Goal: Task Accomplishment & Management: Manage account settings

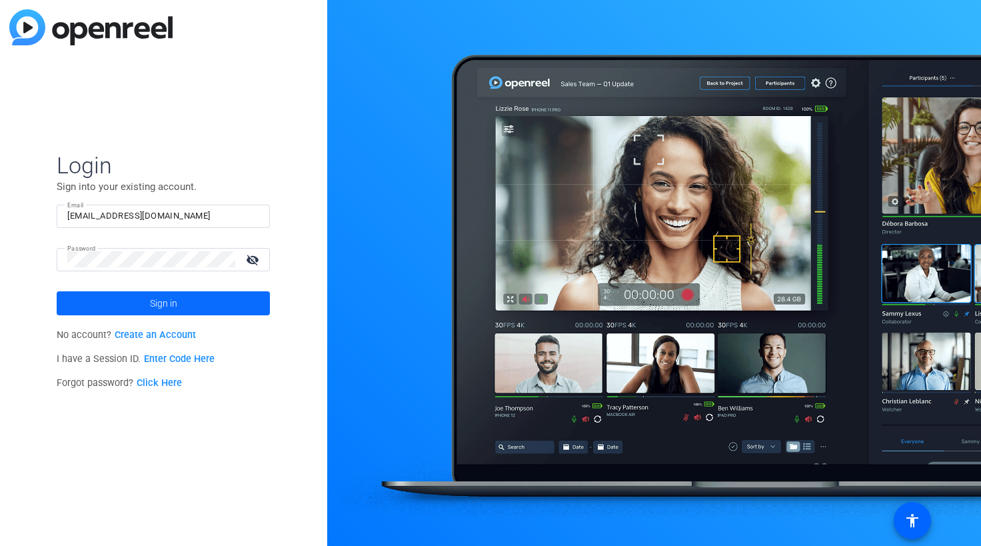
click at [191, 302] on span at bounding box center [163, 303] width 213 height 32
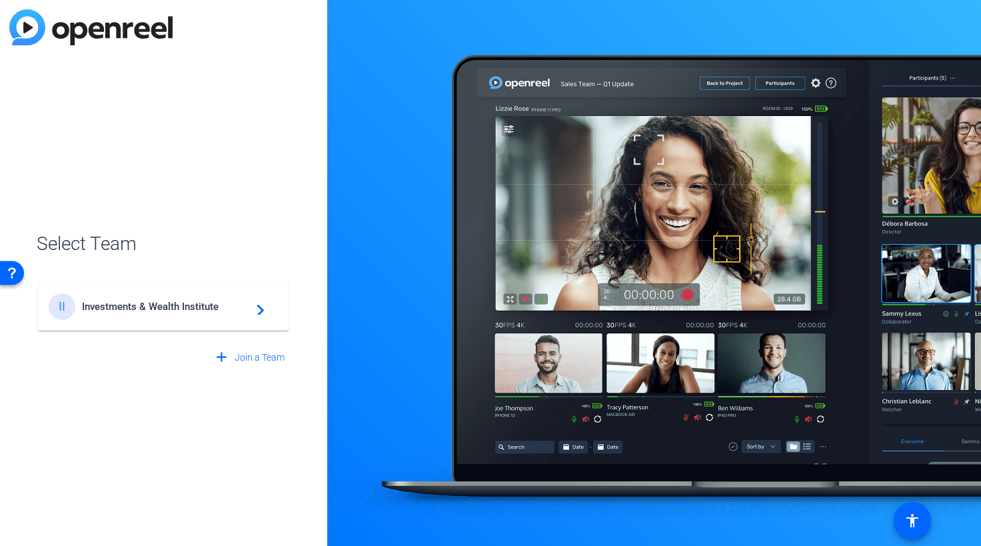
click at [217, 304] on span "Investments & Wealth Institute" at bounding box center [165, 307] width 167 height 12
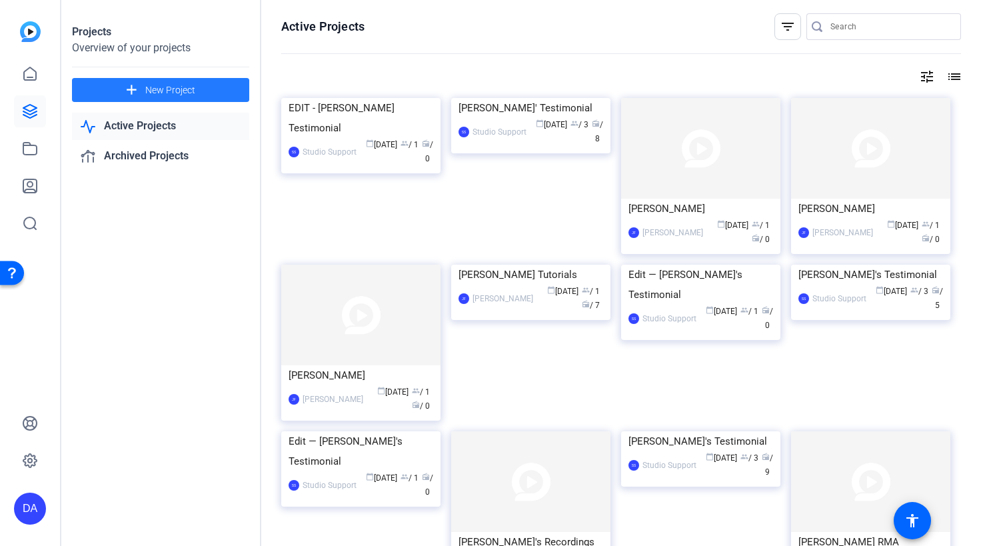
click at [190, 91] on span "New Project" at bounding box center [170, 90] width 50 height 14
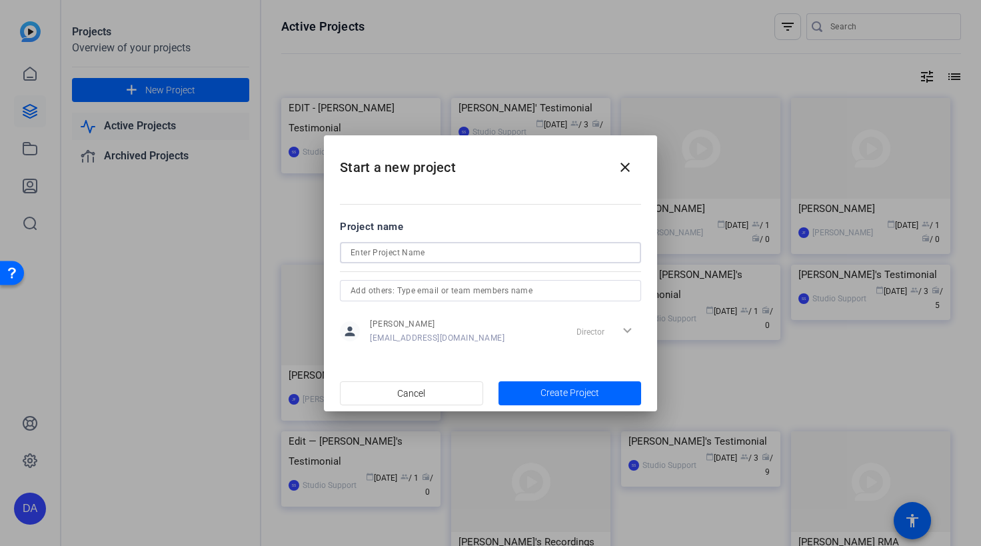
click at [412, 253] on input at bounding box center [491, 253] width 280 height 16
type input "Sean Test"
click at [408, 288] on input "text" at bounding box center [491, 291] width 280 height 16
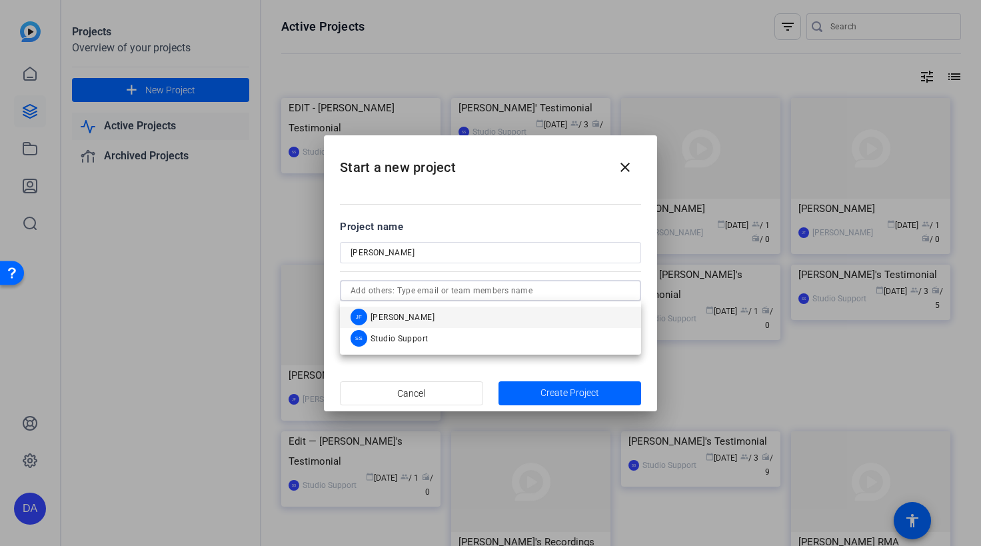
click at [477, 227] on div "Project name" at bounding box center [490, 226] width 301 height 15
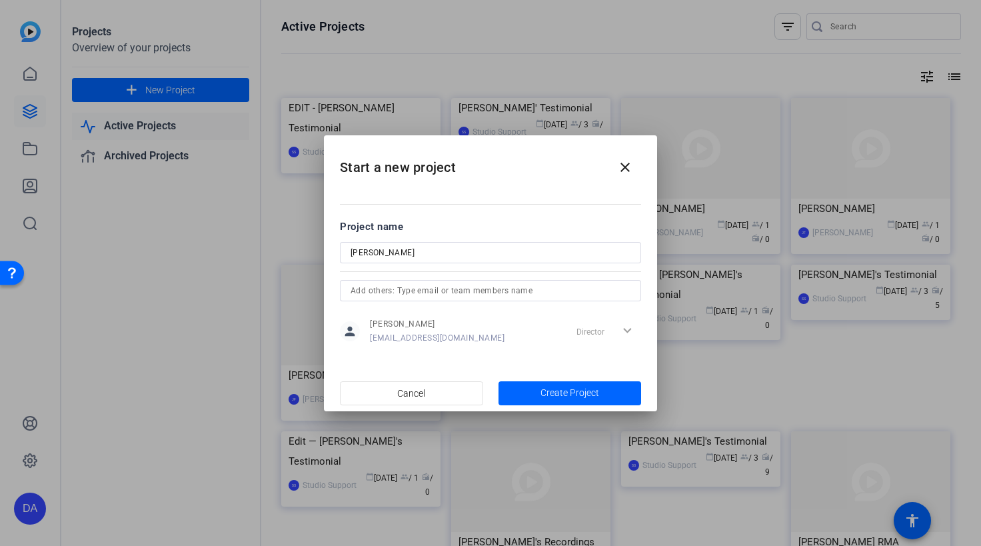
click at [561, 389] on span "Create Project" at bounding box center [570, 393] width 59 height 14
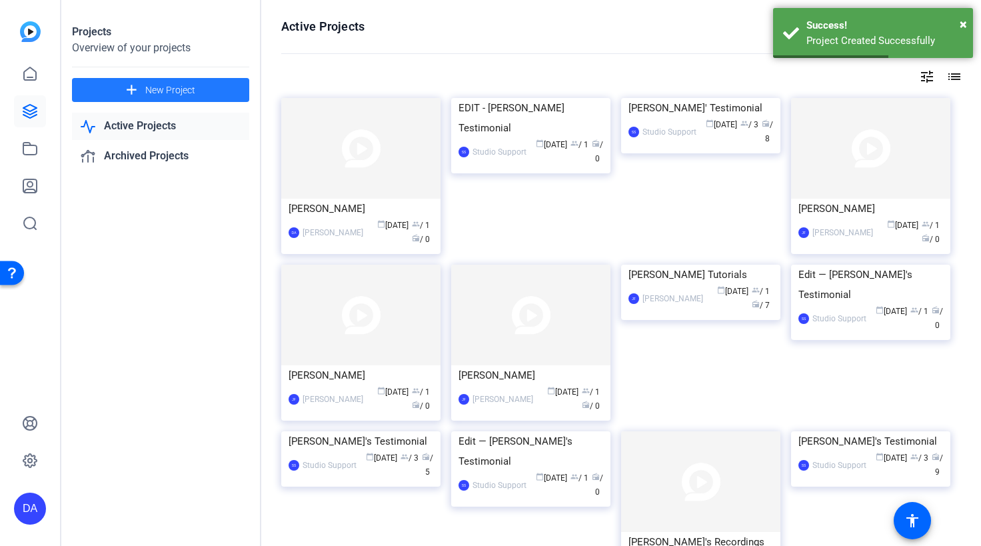
click at [383, 155] on img at bounding box center [360, 148] width 159 height 101
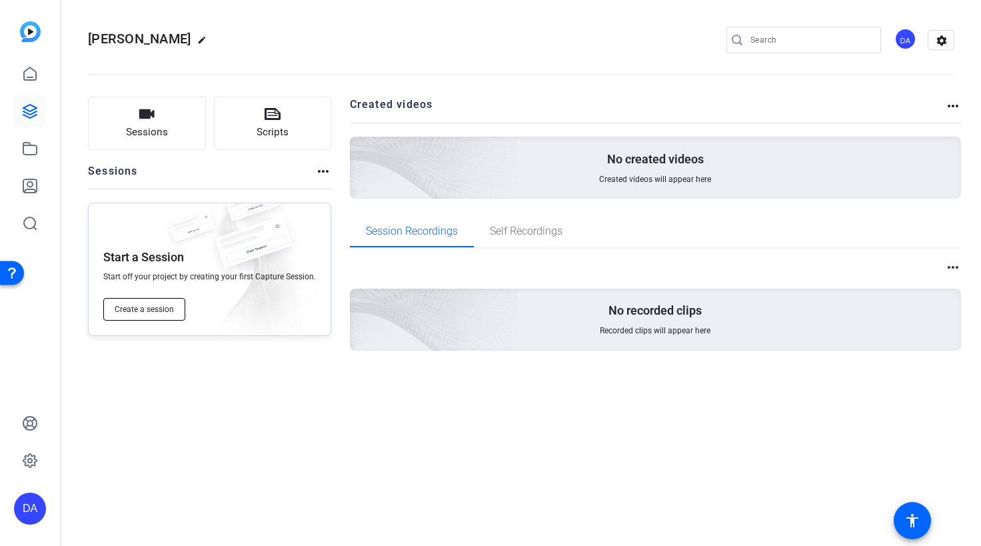
click at [153, 309] on span "Create a session" at bounding box center [144, 309] width 59 height 11
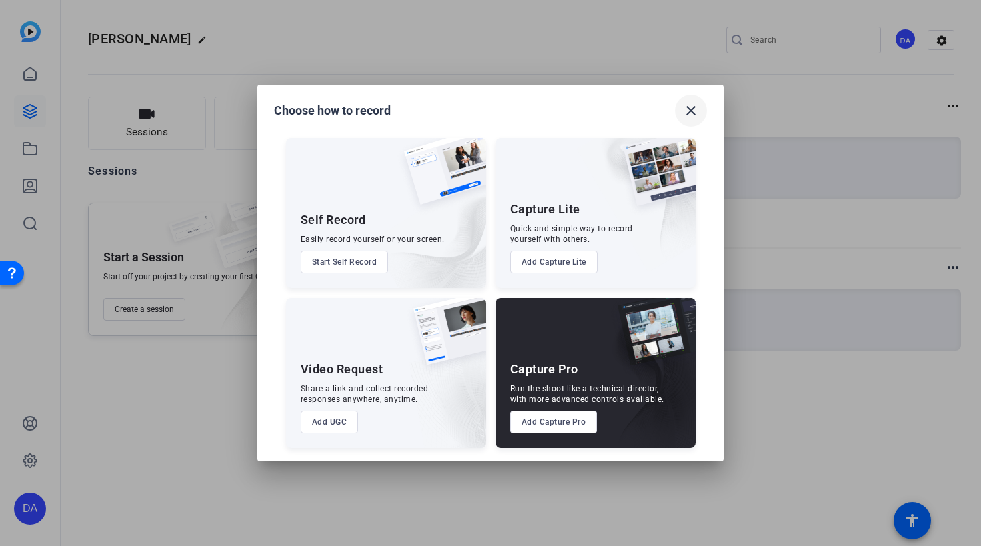
click at [695, 109] on mat-icon "close" at bounding box center [691, 111] width 16 height 16
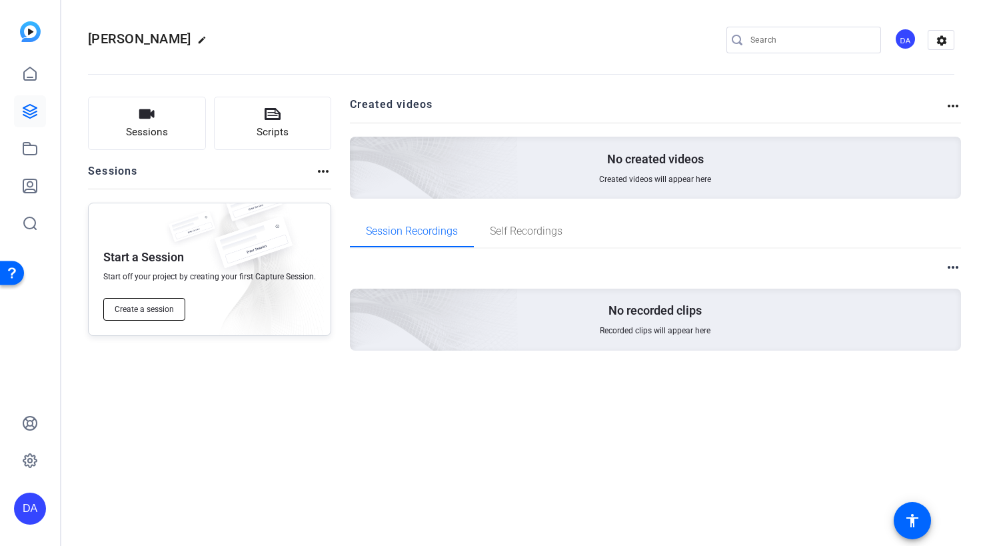
click at [151, 309] on span "Create a session" at bounding box center [144, 309] width 59 height 11
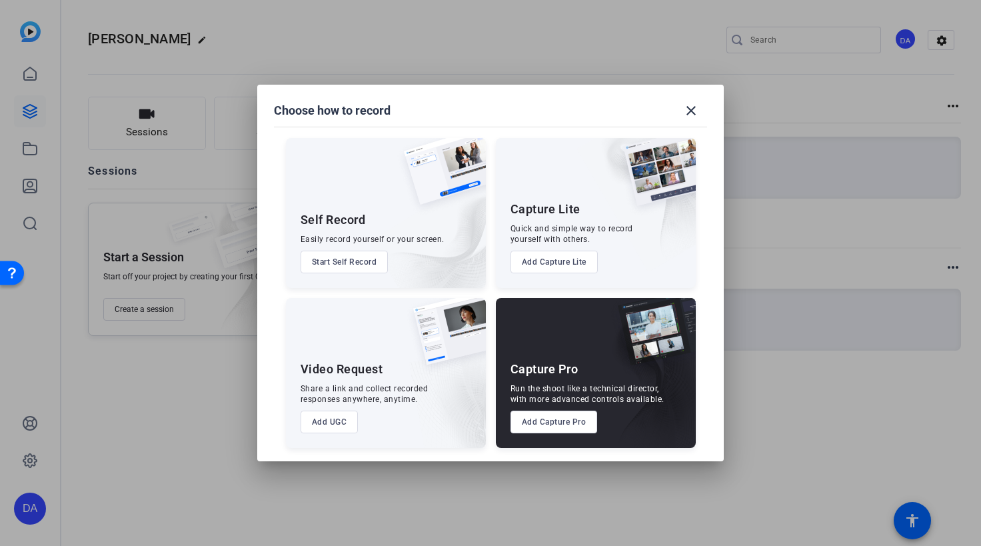
click at [334, 422] on button "Add UGC" at bounding box center [330, 422] width 58 height 23
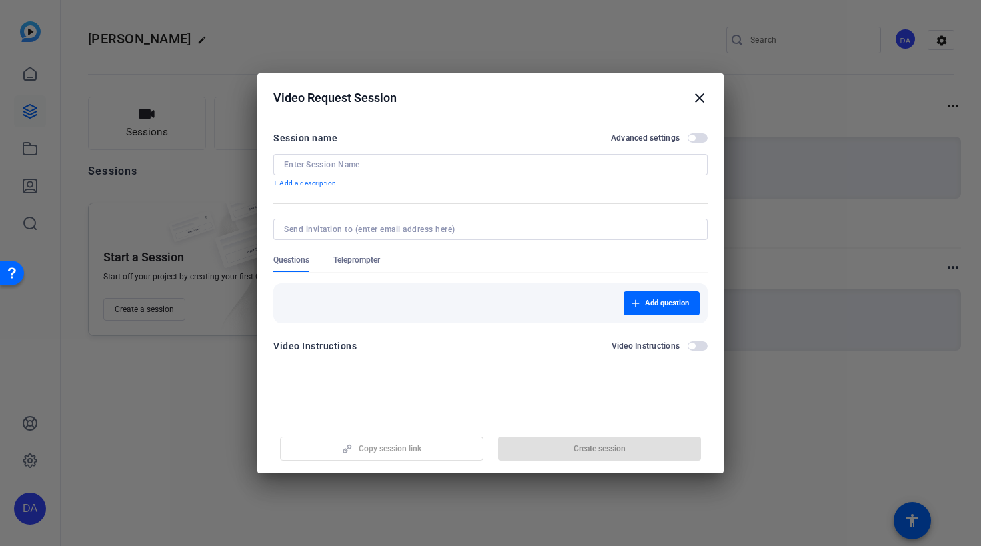
drag, startPoint x: 375, startPoint y: 257, endPoint x: 384, endPoint y: 255, distance: 9.5
click at [374, 257] on span "Teleprompter" at bounding box center [356, 260] width 47 height 11
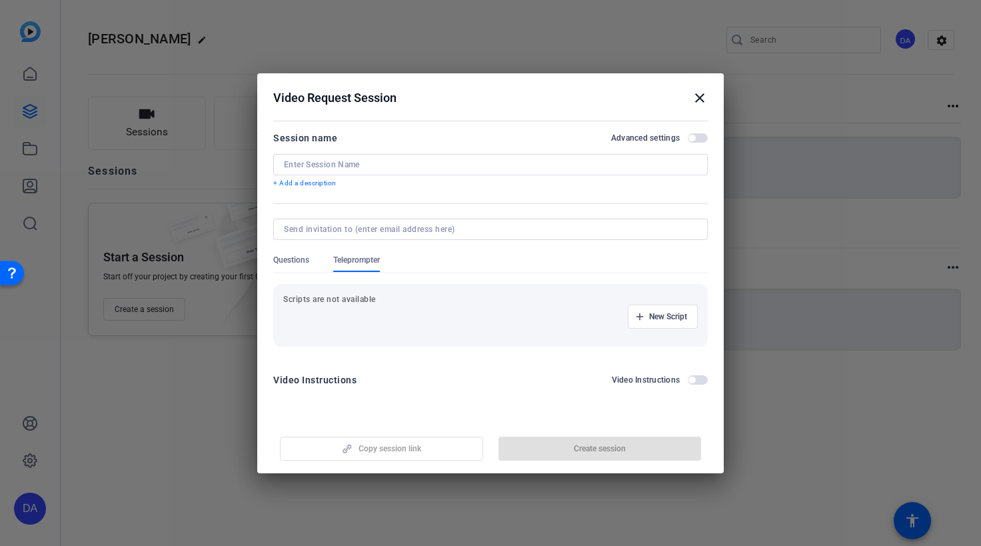
click at [701, 97] on mat-icon "close" at bounding box center [700, 98] width 16 height 16
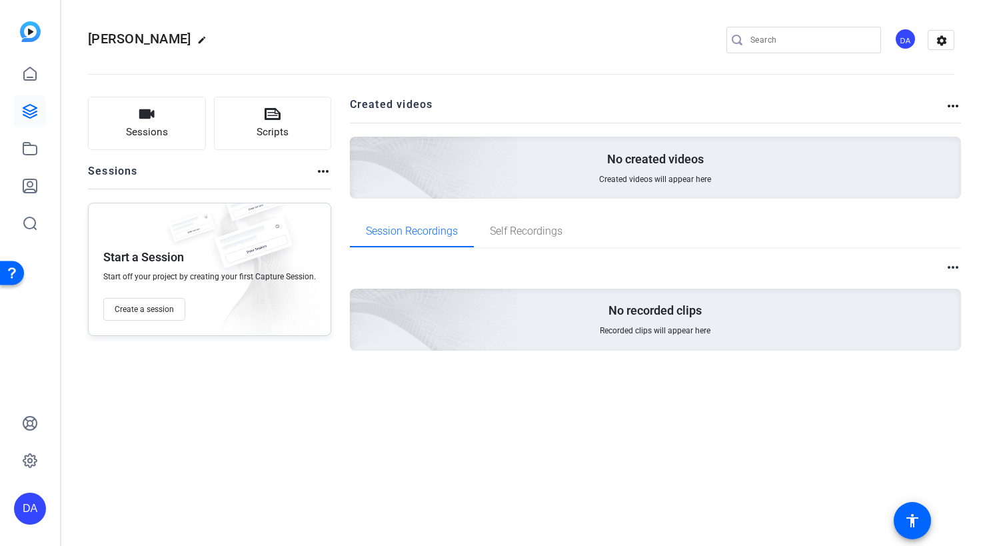
click at [197, 39] on mat-icon "edit" at bounding box center [205, 43] width 16 height 16
click at [159, 34] on input "Sean Test" at bounding box center [142, 40] width 87 height 16
drag, startPoint x: 131, startPoint y: 39, endPoint x: 120, endPoint y: 41, distance: 11.5
click at [119, 41] on input "Sean Test" at bounding box center [142, 40] width 87 height 16
type input "[PERSON_NAME] Australia"
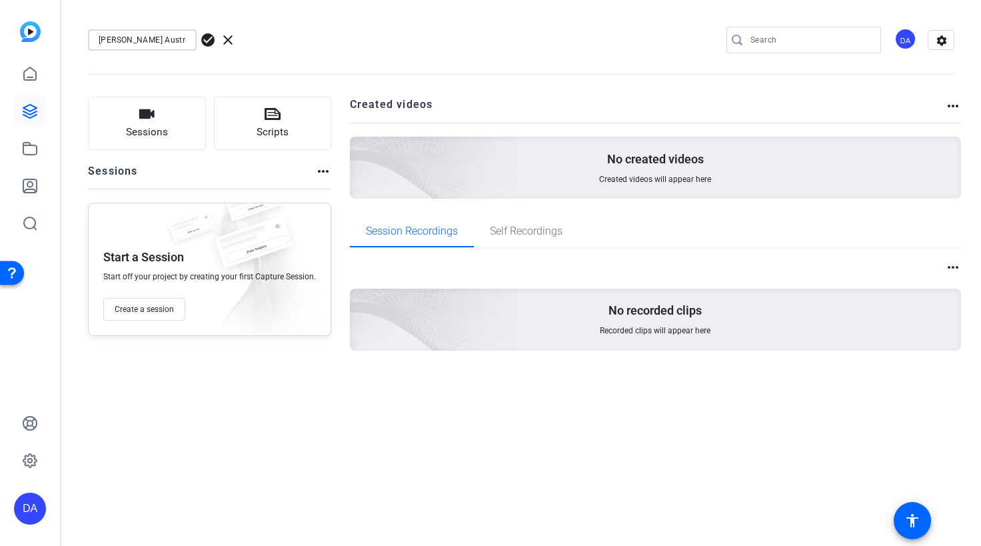
click at [452, 56] on openreel-divider-bar at bounding box center [521, 70] width 867 height 41
click at [201, 40] on span "check_circle" at bounding box center [208, 40] width 16 height 16
click at [144, 308] on span "Create a session" at bounding box center [144, 309] width 59 height 11
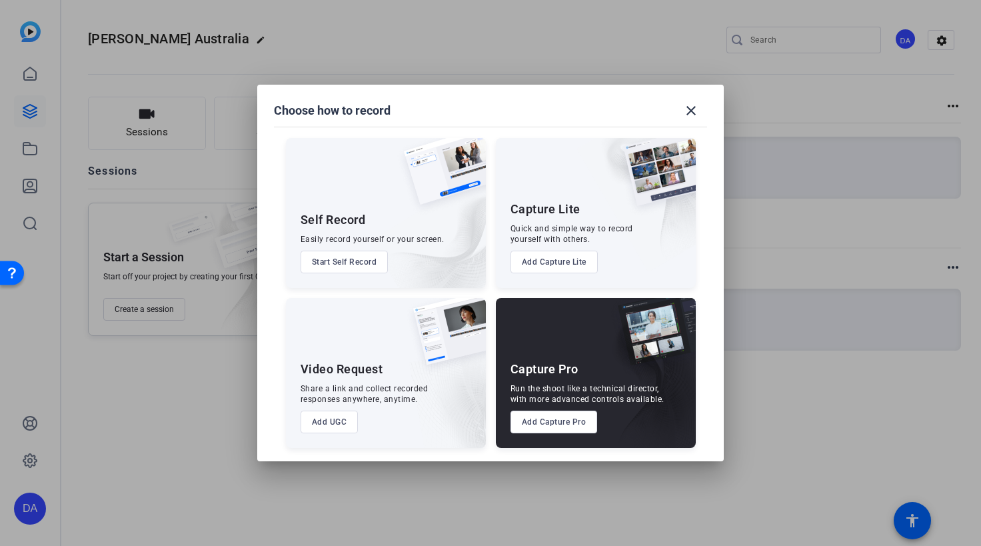
click at [569, 261] on button "Add Capture Lite" at bounding box center [554, 262] width 87 height 23
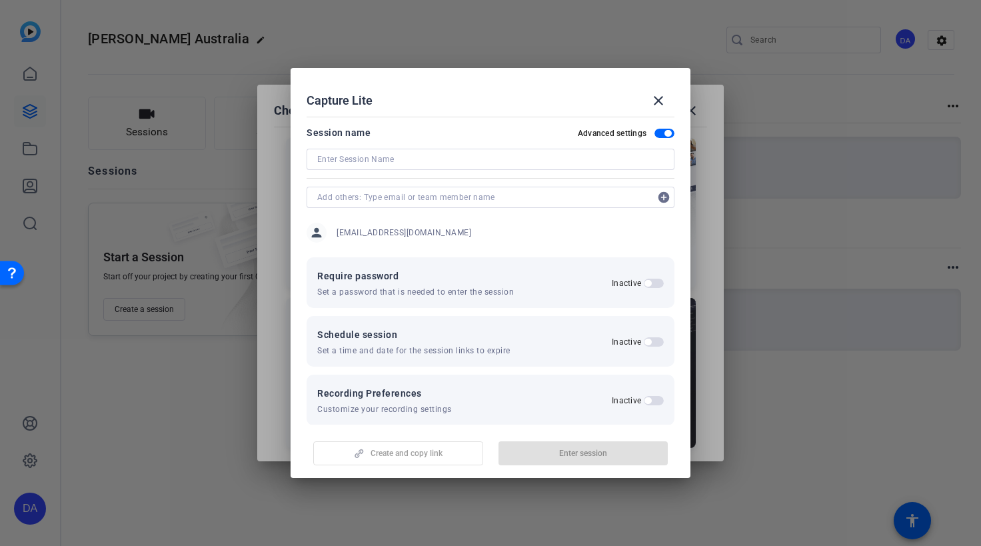
click at [417, 161] on input at bounding box center [490, 159] width 347 height 16
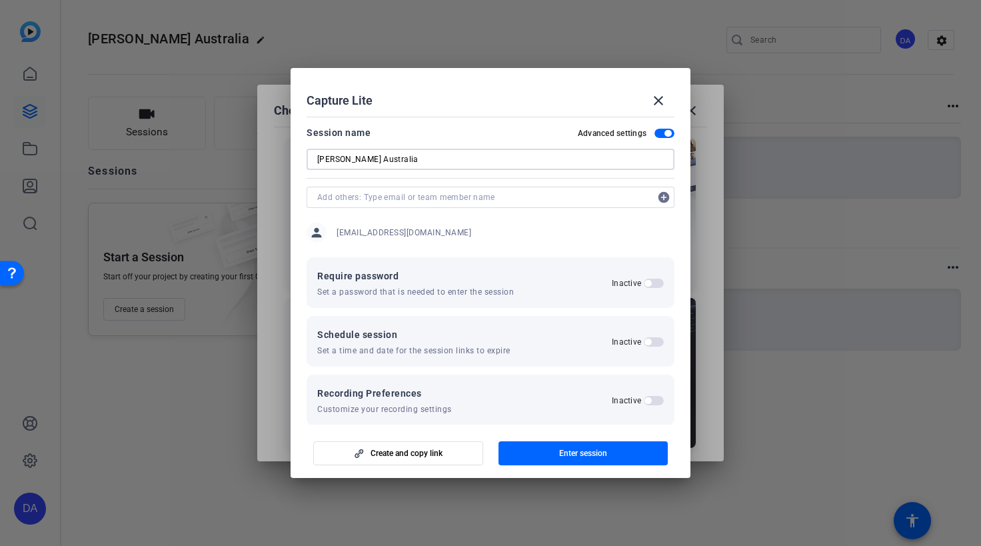
type input "[PERSON_NAME] Australia"
click at [461, 199] on input "text" at bounding box center [483, 197] width 333 height 16
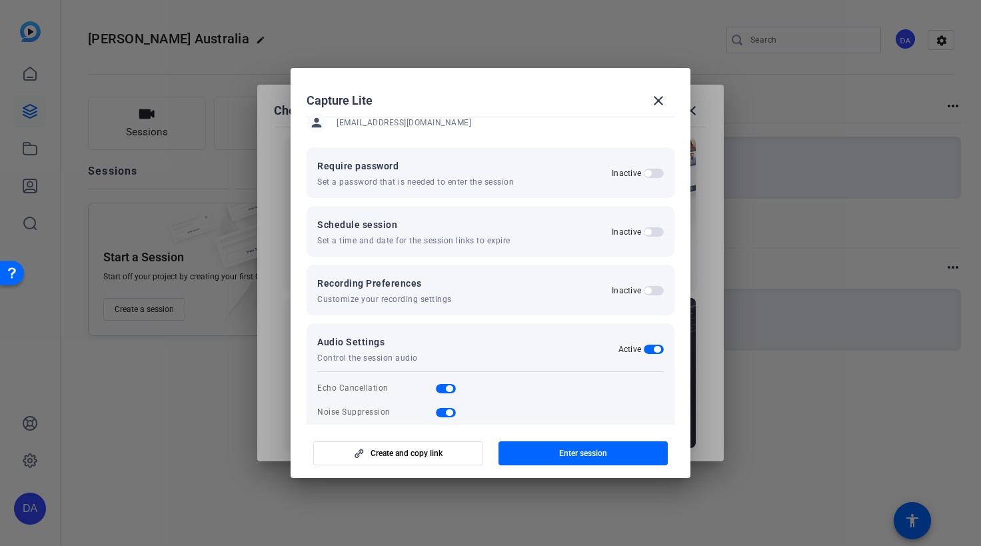
scroll to position [131, 0]
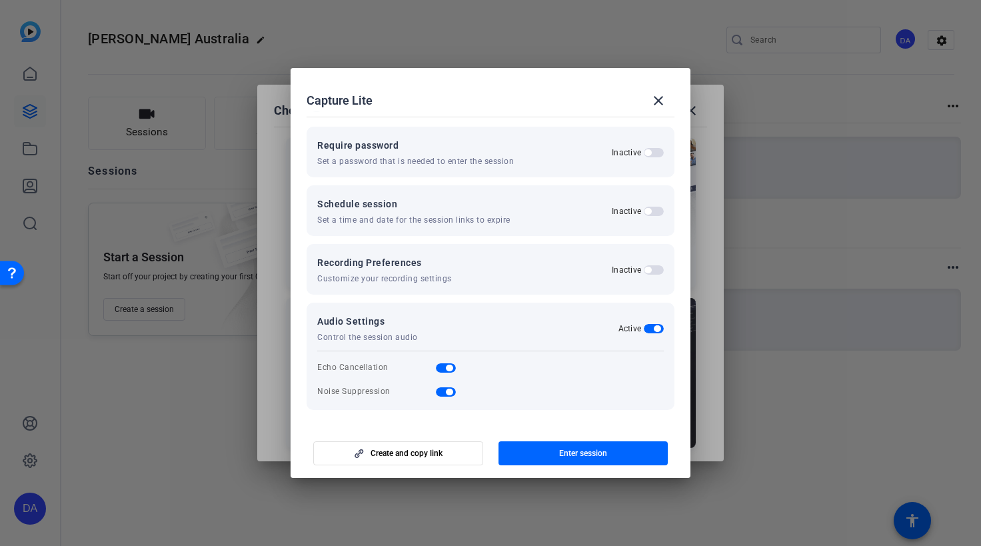
type input "swalters@i-w.org"
click at [647, 269] on span "button" at bounding box center [648, 270] width 7 height 7
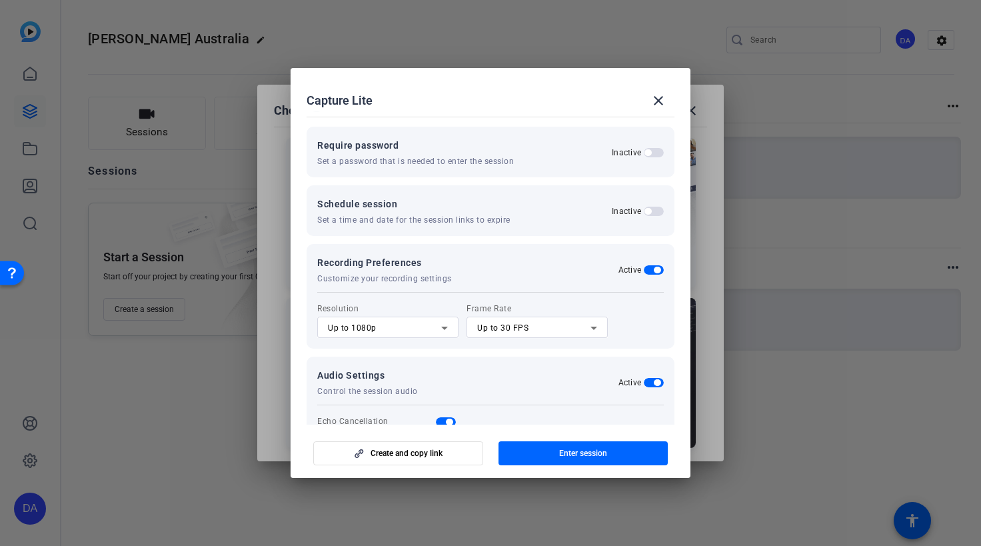
click at [429, 323] on div "Up to 1080p" at bounding box center [384, 328] width 113 height 16
click at [429, 324] on div at bounding box center [490, 273] width 981 height 546
click at [573, 321] on div "Up to 30 FPS" at bounding box center [533, 328] width 113 height 16
click at [582, 299] on div at bounding box center [490, 273] width 981 height 546
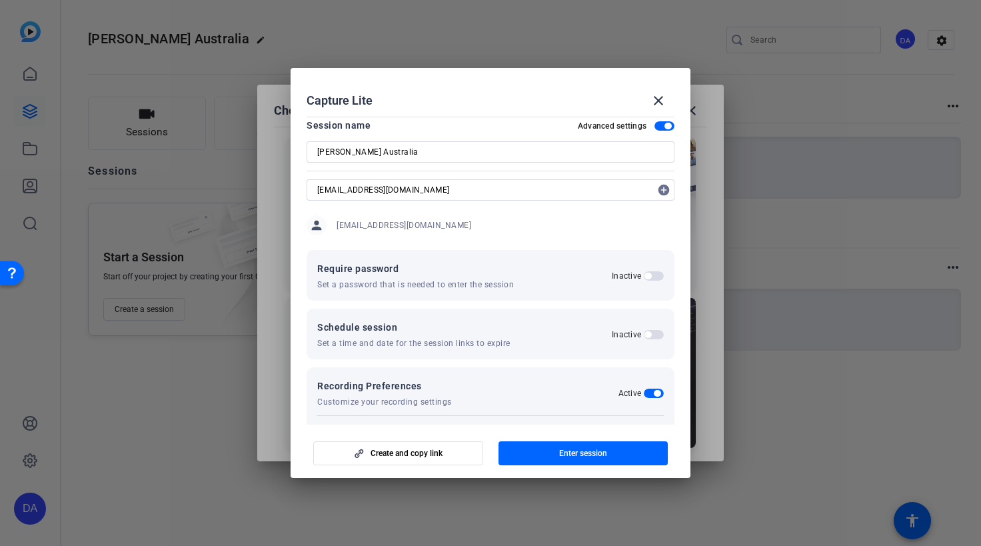
scroll to position [6, 0]
click at [417, 447] on span "button" at bounding box center [398, 453] width 169 height 32
click at [653, 99] on mat-icon "close" at bounding box center [659, 101] width 16 height 16
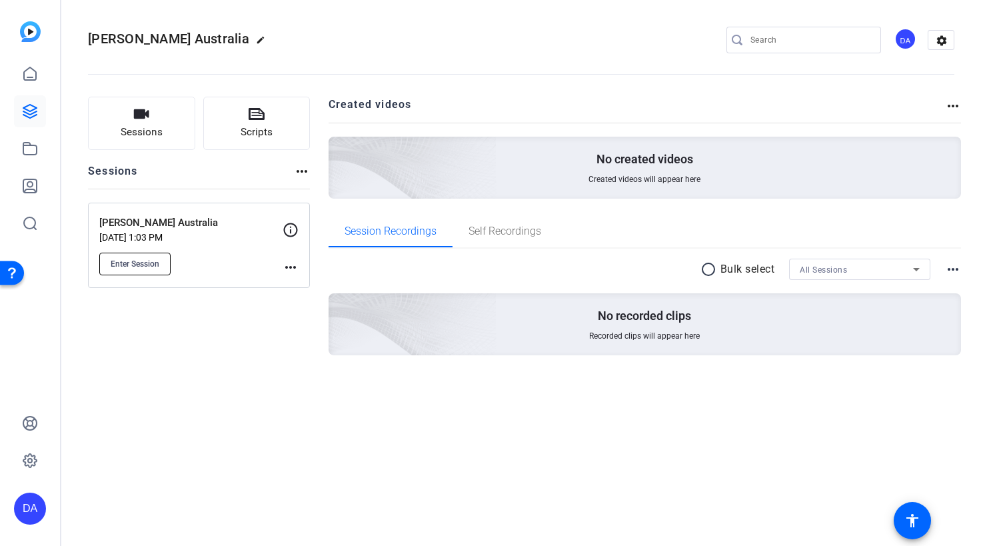
click at [147, 269] on span "Enter Session" at bounding box center [135, 264] width 49 height 11
click at [286, 269] on mat-icon "more_horiz" at bounding box center [291, 267] width 16 height 16
click at [219, 290] on div at bounding box center [490, 273] width 981 height 546
click at [292, 229] on icon at bounding box center [291, 230] width 16 height 16
click at [283, 269] on mat-icon "more_horiz" at bounding box center [291, 267] width 16 height 16
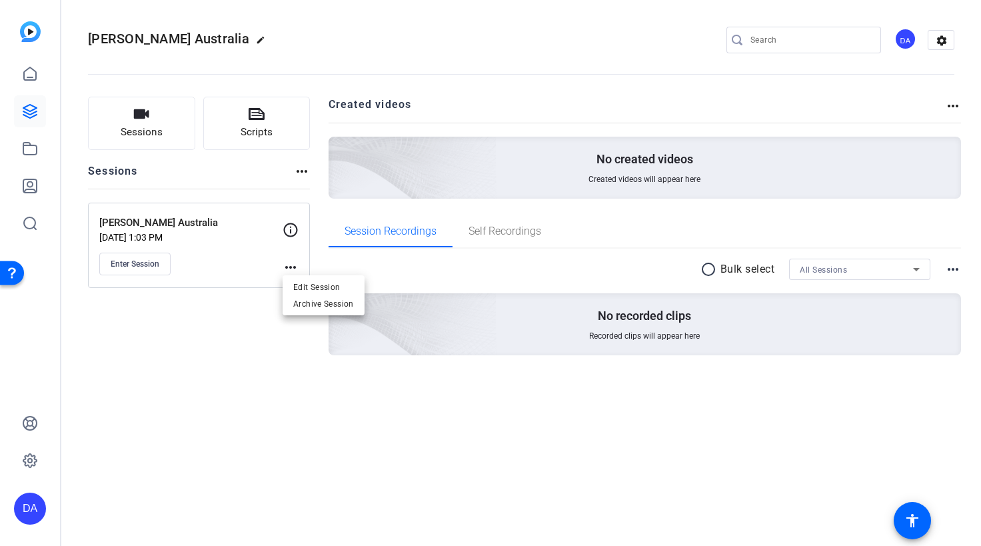
click at [240, 303] on div at bounding box center [490, 273] width 981 height 546
click at [941, 40] on mat-icon "settings" at bounding box center [942, 41] width 27 height 20
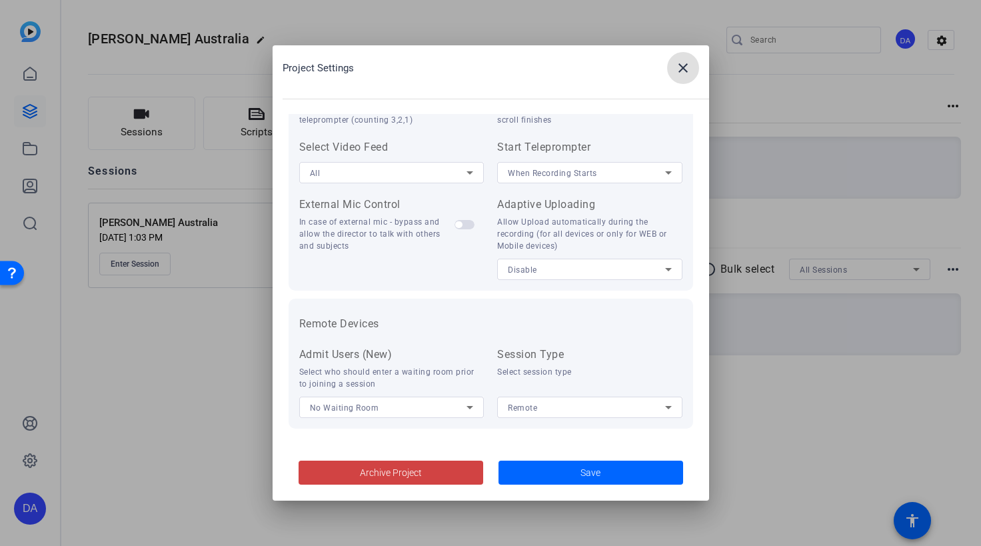
scroll to position [275, 0]
click at [681, 63] on mat-icon "close" at bounding box center [683, 68] width 16 height 16
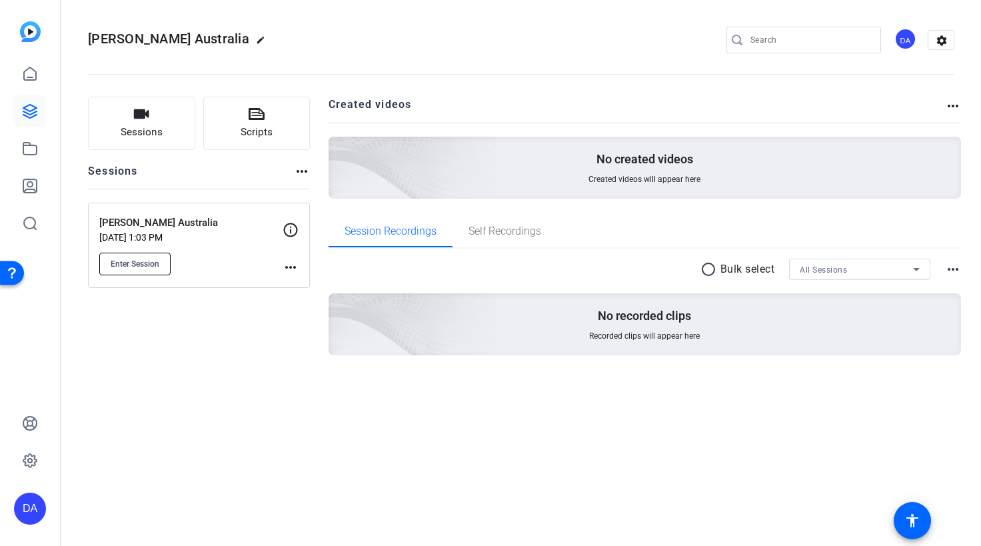
click at [144, 263] on span "Enter Session" at bounding box center [135, 264] width 49 height 11
click at [287, 269] on mat-icon "more_horiz" at bounding box center [291, 267] width 16 height 16
click at [259, 276] on div at bounding box center [490, 273] width 981 height 546
click at [253, 126] on span "Scripts" at bounding box center [257, 132] width 32 height 15
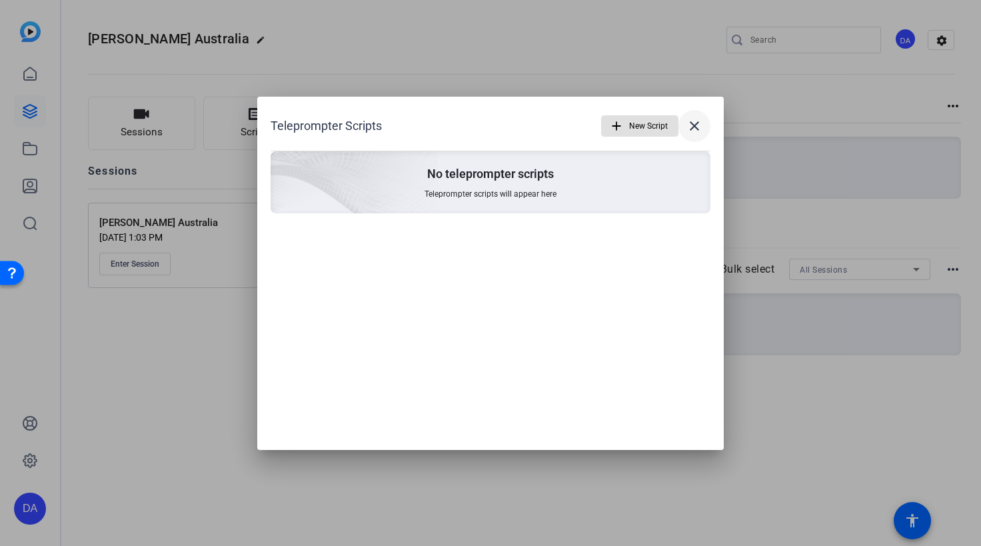
click at [696, 121] on mat-icon "close" at bounding box center [695, 126] width 16 height 16
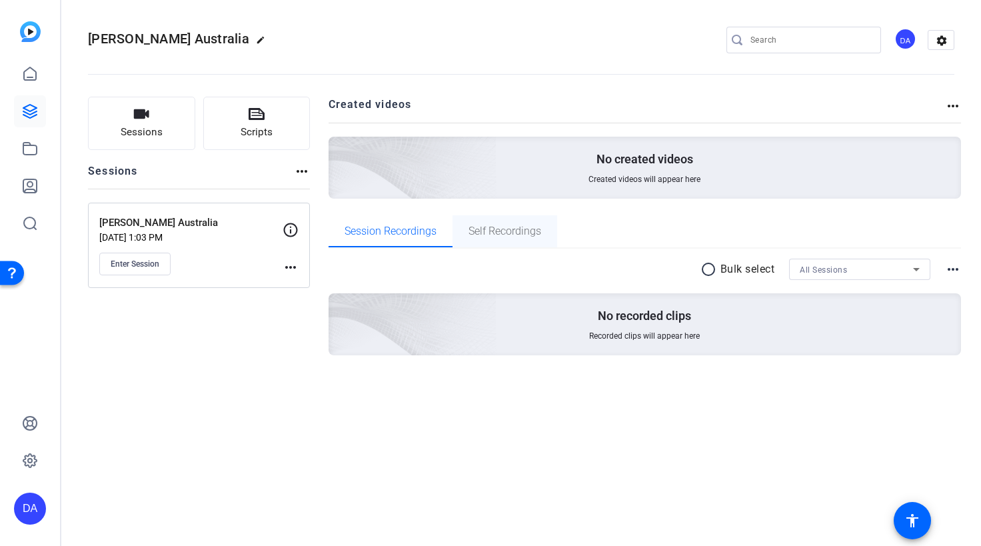
click at [546, 243] on div "Self Recordings" at bounding box center [505, 231] width 105 height 32
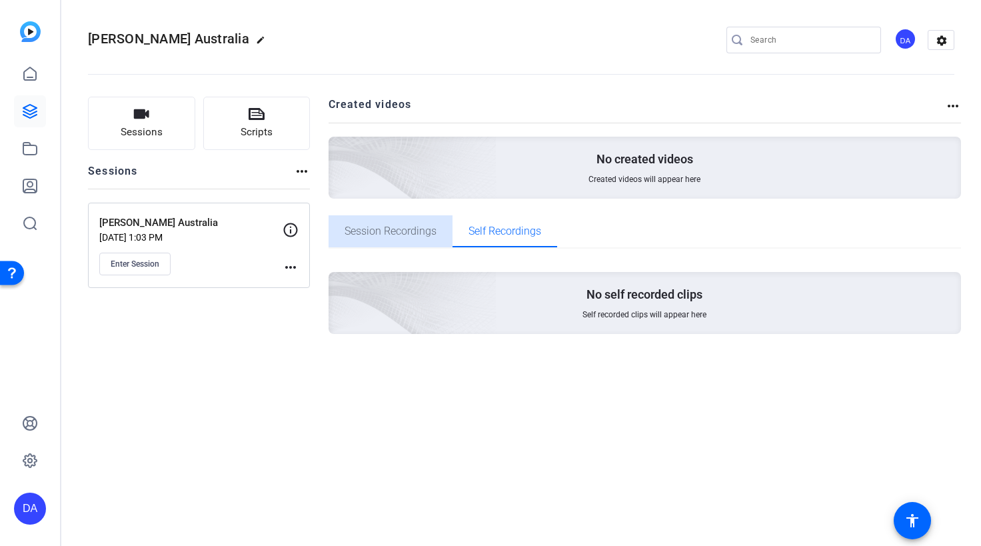
click at [399, 242] on span "Session Recordings" at bounding box center [391, 231] width 92 height 32
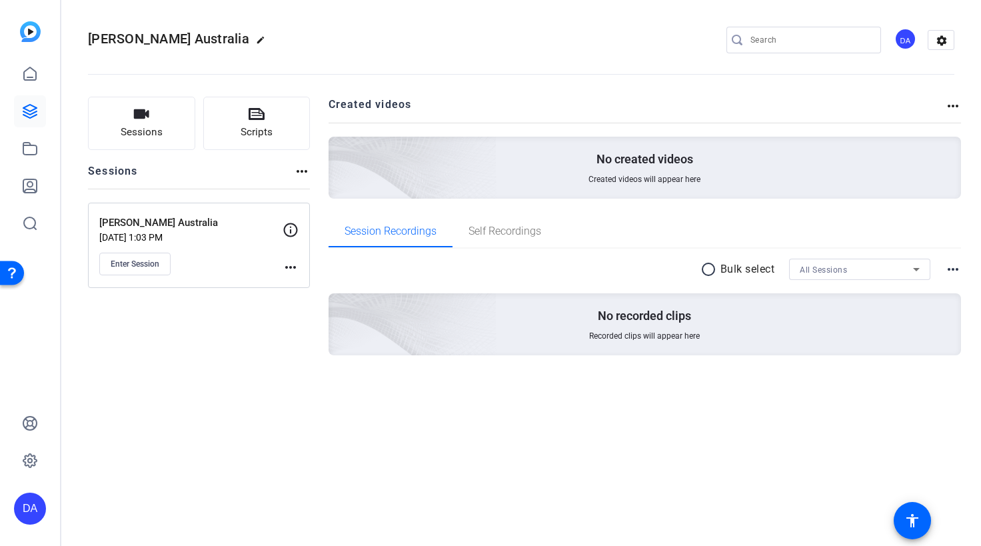
click at [203, 240] on p "Aug 14, 2025 @ 1:03 PM" at bounding box center [190, 237] width 183 height 11
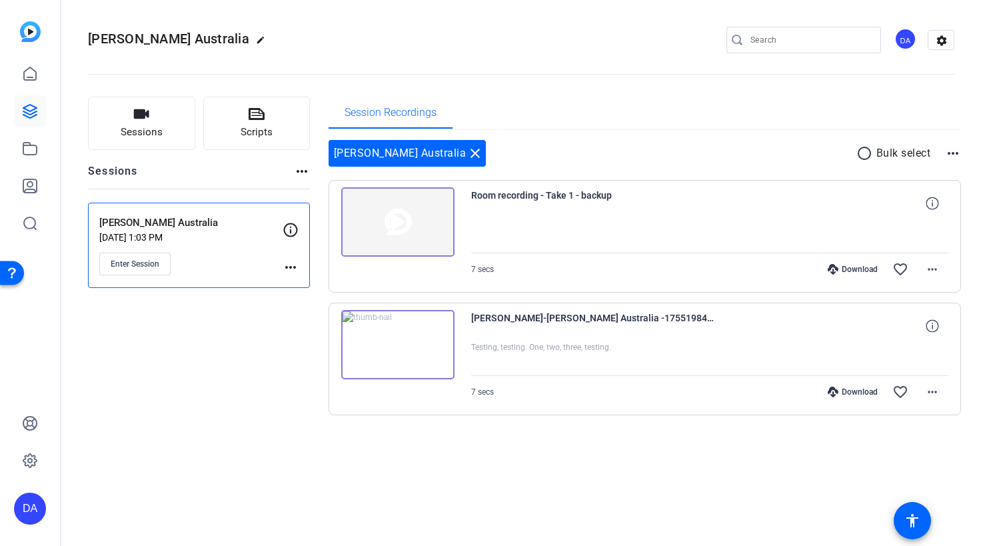
click at [953, 151] on mat-icon "more_horiz" at bounding box center [953, 153] width 16 height 16
click at [953, 151] on div at bounding box center [490, 273] width 981 height 546
click at [229, 232] on p "Aug 14, 2025 @ 1:03 PM" at bounding box center [190, 237] width 183 height 11
click at [30, 73] on icon at bounding box center [30, 74] width 16 height 16
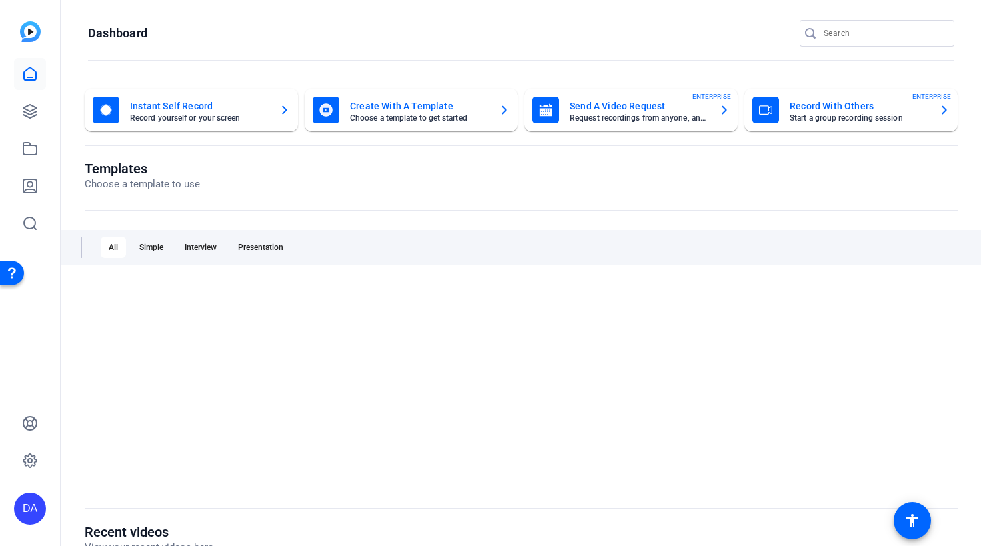
scroll to position [0, 0]
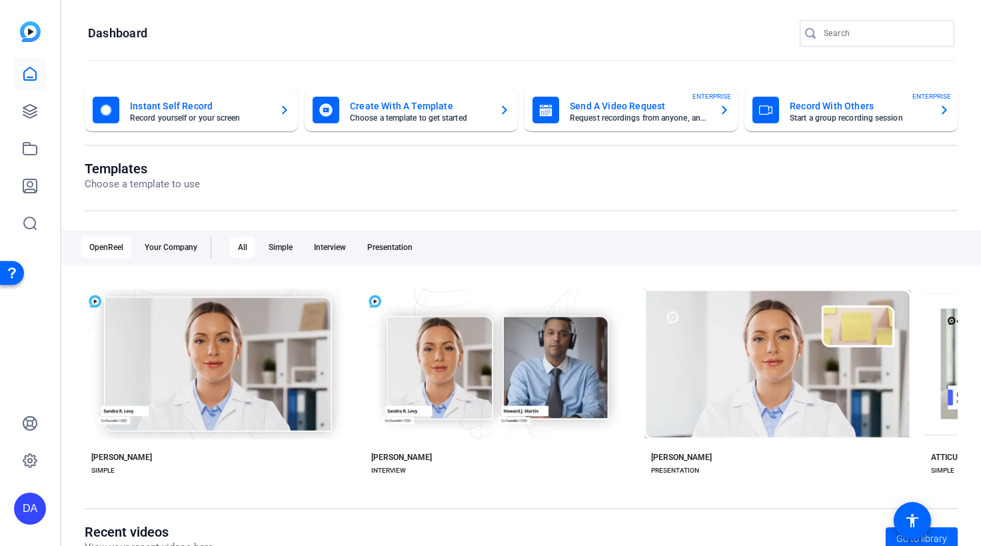
click at [672, 121] on mat-card-subtitle "Request recordings from anyone, anywhere" at bounding box center [639, 118] width 139 height 8
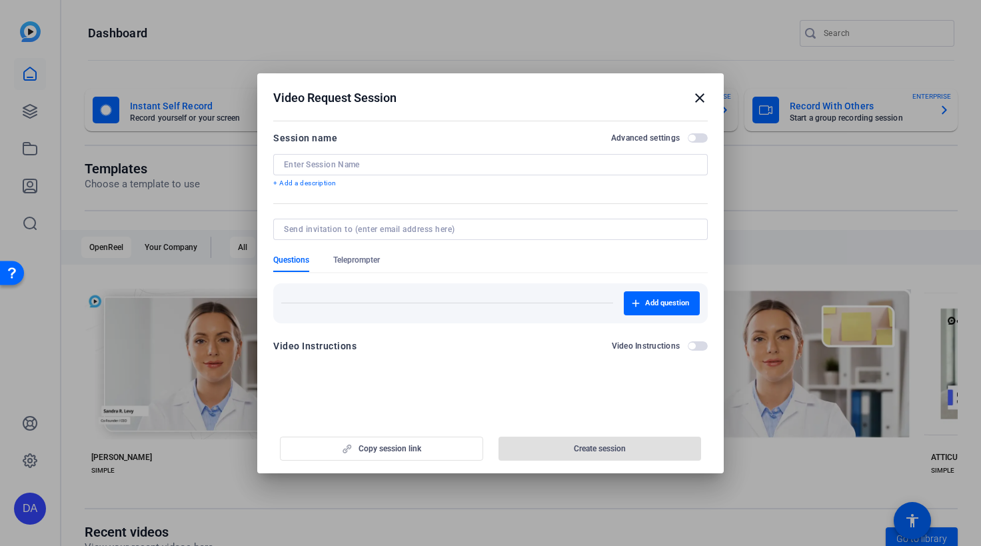
click at [699, 97] on mat-icon "close" at bounding box center [700, 98] width 16 height 16
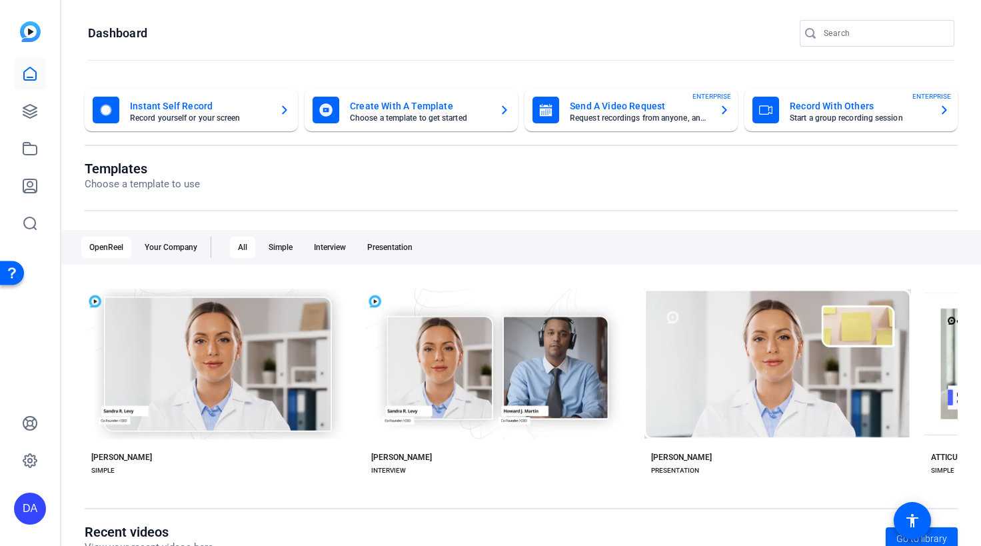
click at [641, 116] on mat-card-subtitle "Request recordings from anyone, anywhere" at bounding box center [639, 118] width 139 height 8
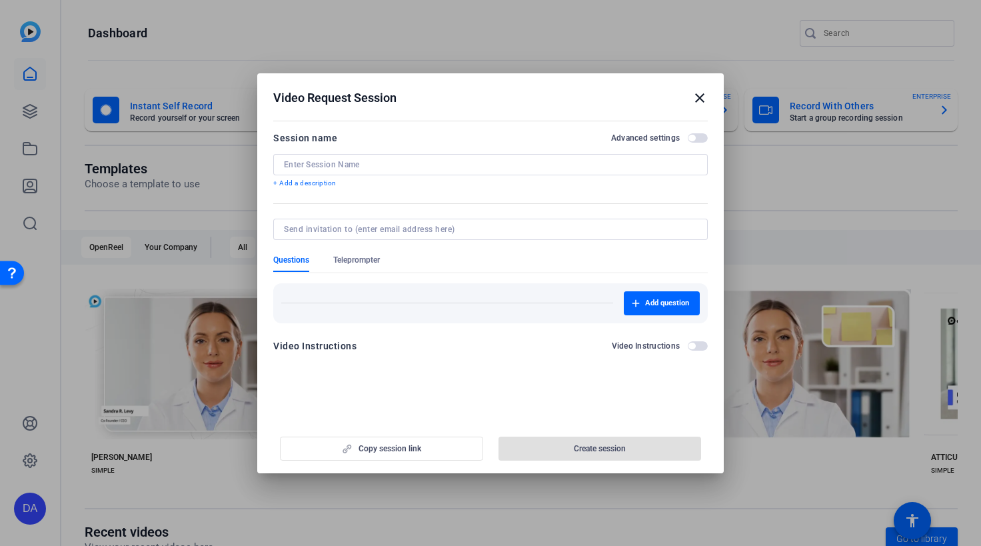
click at [383, 164] on input at bounding box center [490, 164] width 413 height 11
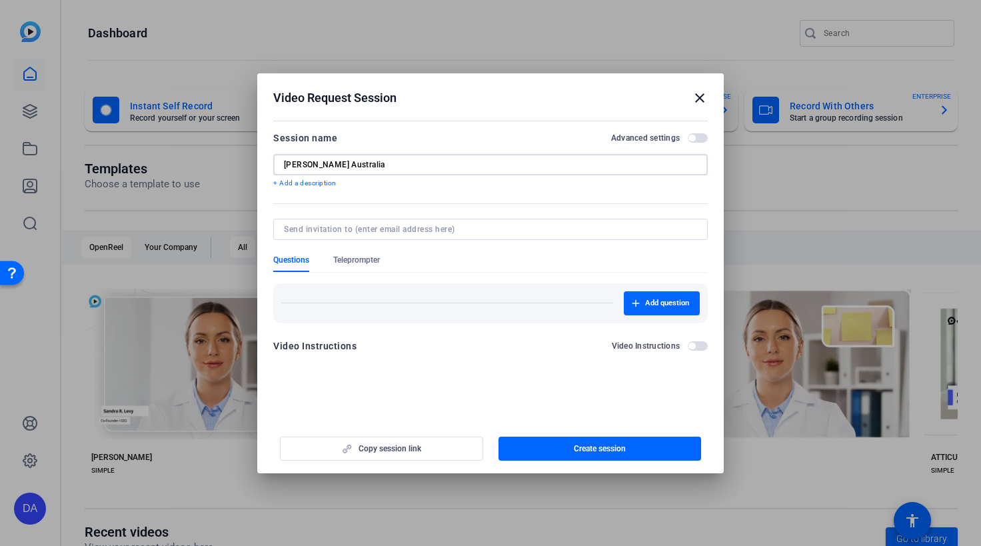
type input "[PERSON_NAME] Australia"
click at [405, 231] on input at bounding box center [488, 229] width 408 height 11
type input "swalters@i-w.org"
click at [455, 452] on div "Copy session link Create session" at bounding box center [490, 444] width 435 height 34
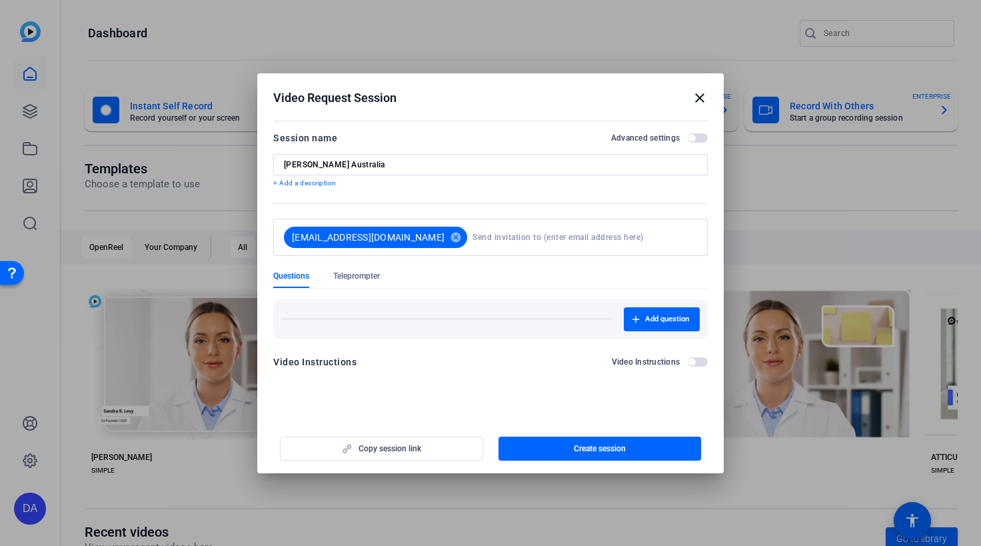
click at [412, 447] on div "Copy session link Create session" at bounding box center [490, 444] width 435 height 34
click at [417, 450] on div "Copy session link Create session" at bounding box center [490, 444] width 435 height 34
click at [383, 449] on div "Copy session link Create session" at bounding box center [490, 444] width 435 height 34
click at [599, 456] on span "button" at bounding box center [600, 449] width 203 height 32
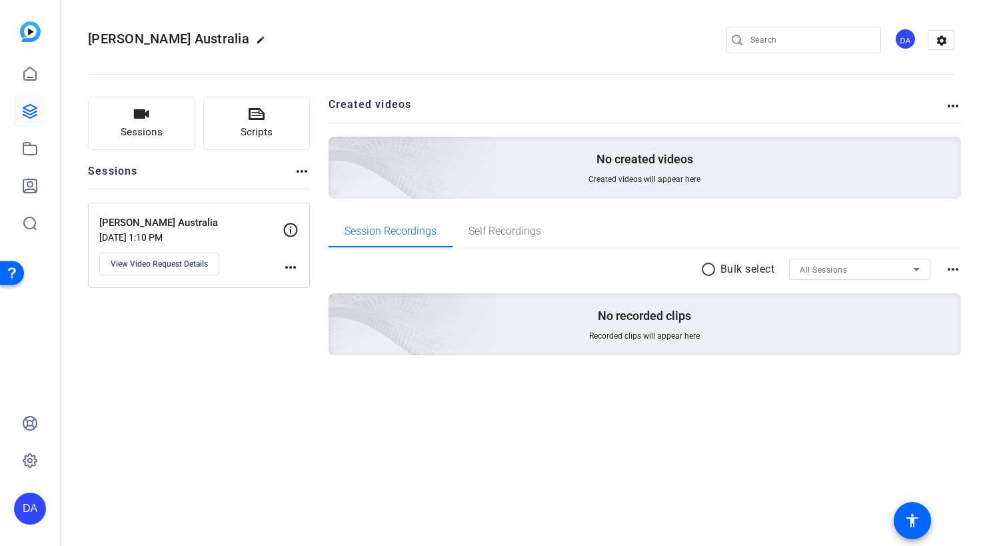
click at [241, 413] on div "Sessions Scripts Sessions more_horiz Sean Australia Aug 14, 2025 @ 1:10 PM View…" at bounding box center [521, 247] width 920 height 335
click at [230, 237] on p "Aug 14, 2025 @ 1:10 PM" at bounding box center [190, 237] width 183 height 11
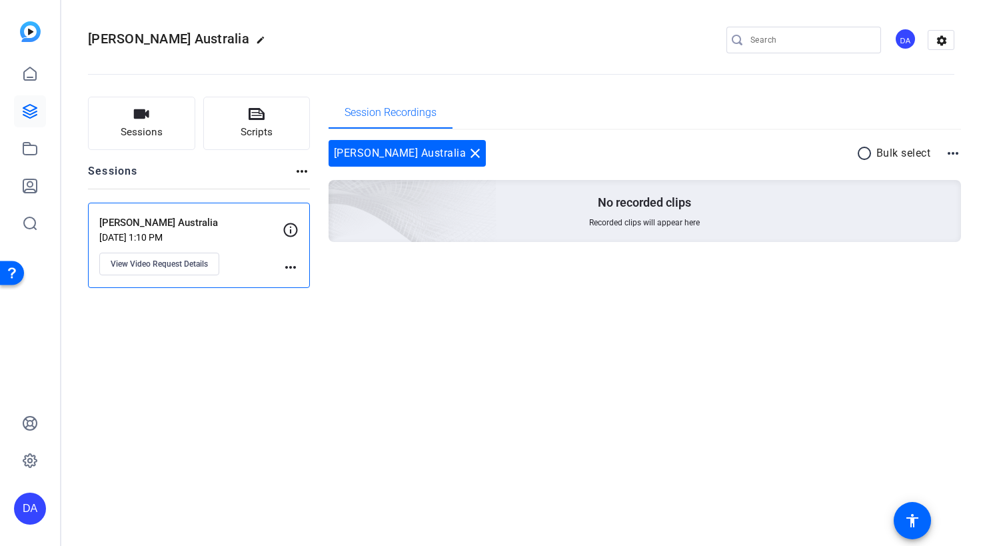
click at [949, 155] on mat-icon "more_horiz" at bounding box center [953, 153] width 16 height 16
click at [949, 155] on div at bounding box center [490, 273] width 981 height 546
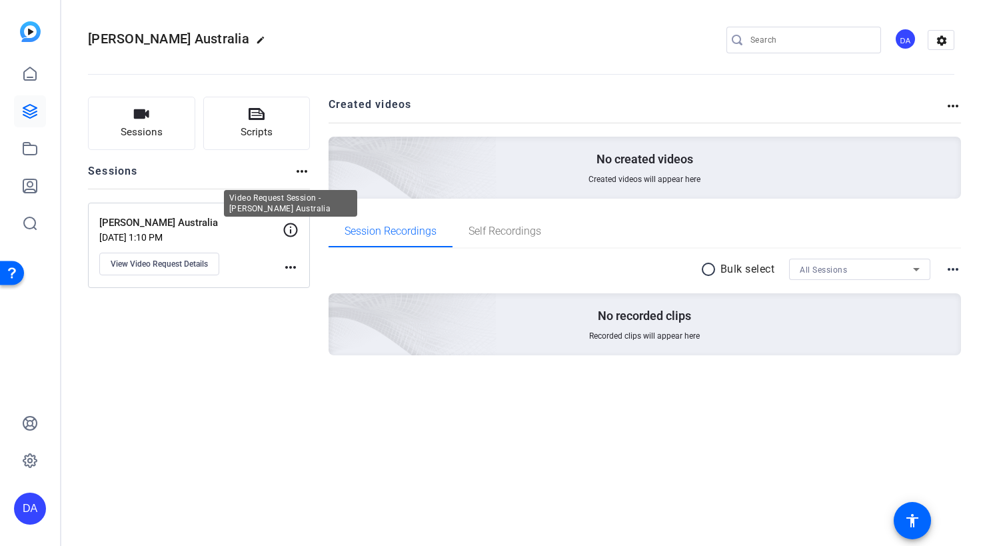
click at [286, 232] on icon at bounding box center [291, 230] width 16 height 16
click at [277, 268] on div "Sean Australia Aug 14, 2025 @ 1:10 PM View Video Request Details" at bounding box center [190, 245] width 183 height 60
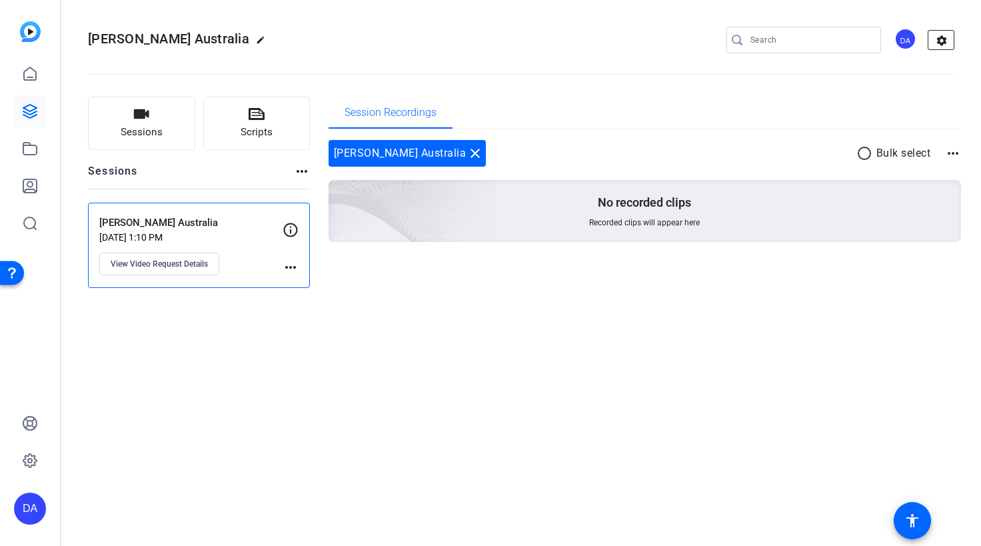
click at [938, 40] on mat-icon "settings" at bounding box center [942, 41] width 27 height 20
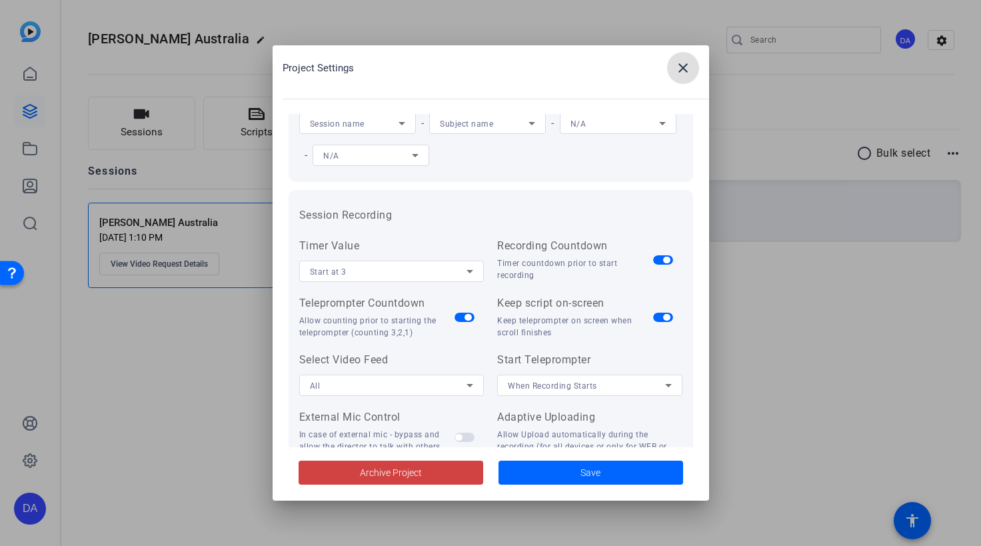
scroll to position [275, 0]
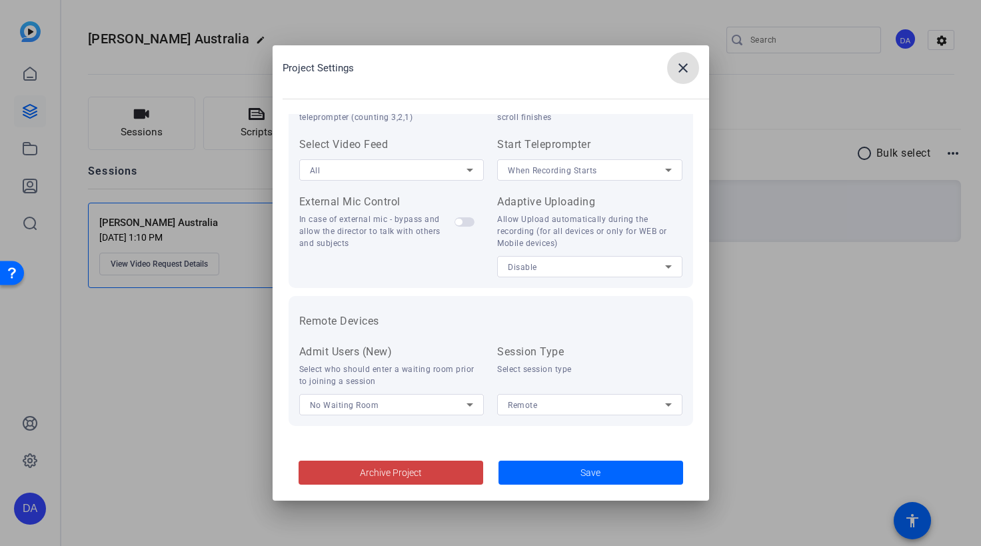
click at [673, 69] on span at bounding box center [683, 68] width 32 height 32
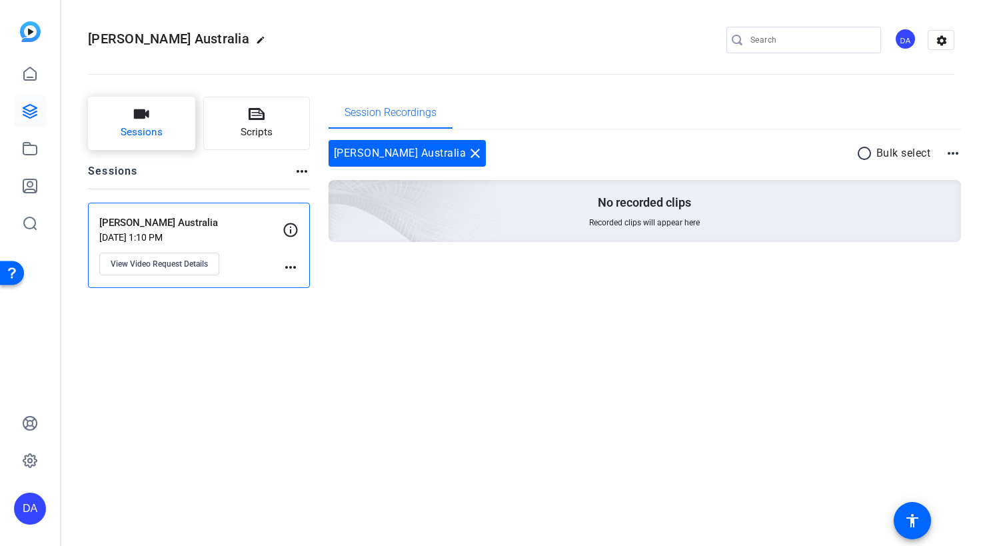
click at [133, 131] on span "Sessions" at bounding box center [142, 132] width 42 height 15
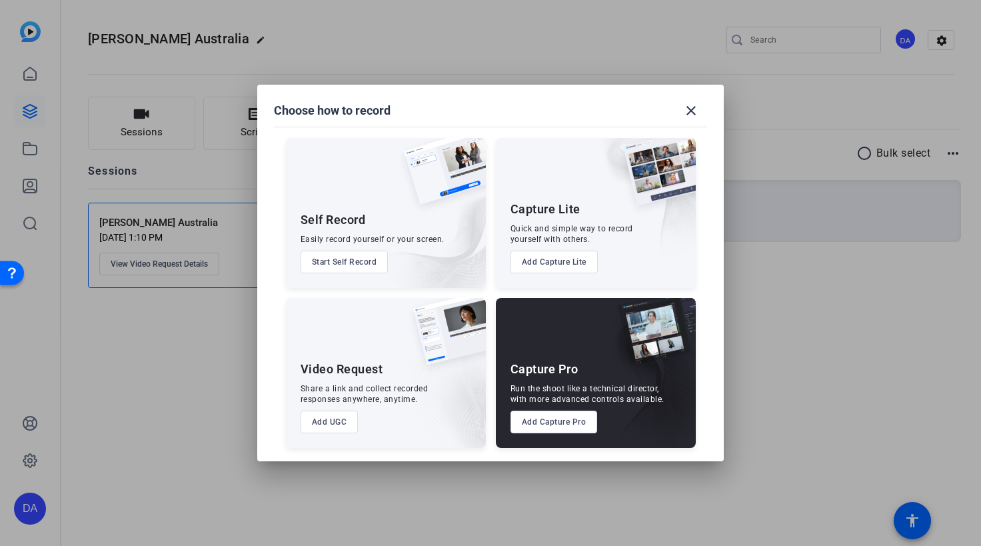
click at [324, 423] on button "Add UGC" at bounding box center [330, 422] width 58 height 23
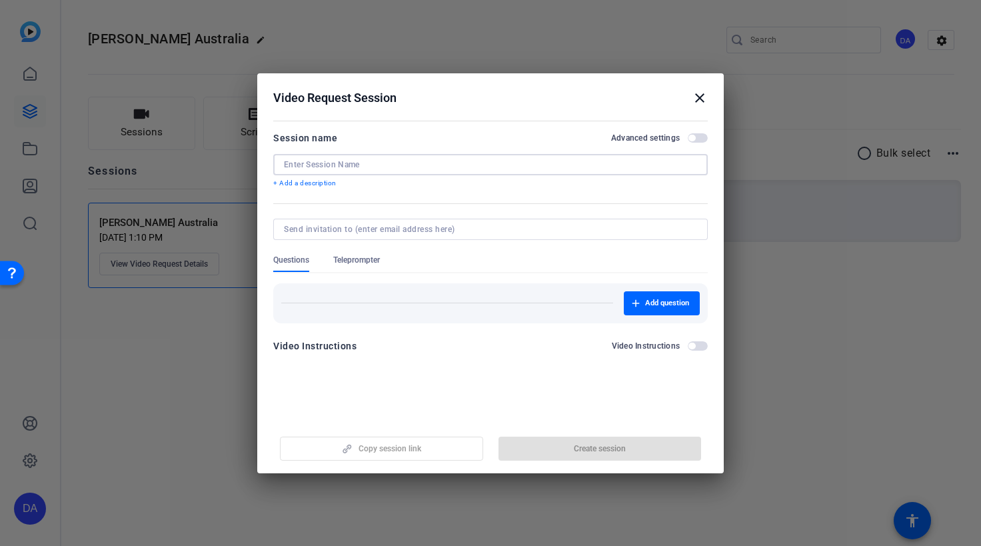
click at [419, 165] on input at bounding box center [490, 164] width 413 height 11
type input "v"
click at [430, 451] on div "Copy session link Create session" at bounding box center [490, 444] width 435 height 34
drag, startPoint x: 305, startPoint y: 165, endPoint x: 243, endPoint y: 161, distance: 61.4
click at [284, 161] on input "v" at bounding box center [490, 164] width 413 height 11
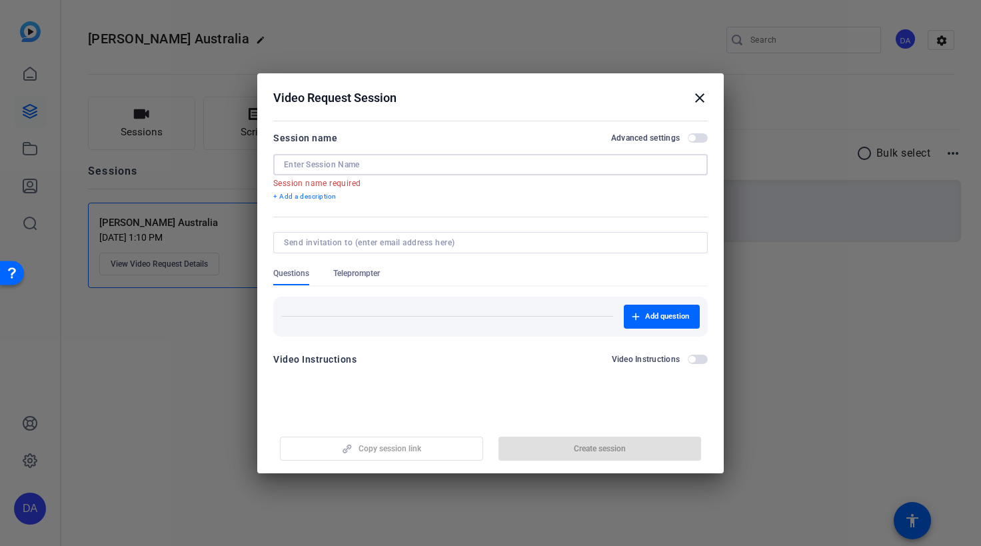
click at [695, 96] on mat-icon "close" at bounding box center [700, 98] width 16 height 16
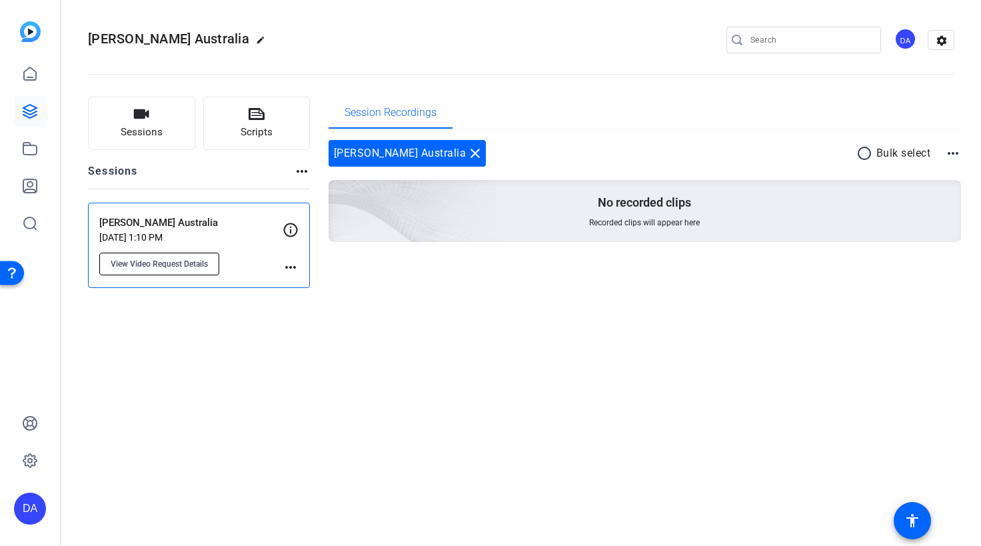
click at [117, 265] on span "View Video Request Details" at bounding box center [159, 264] width 97 height 11
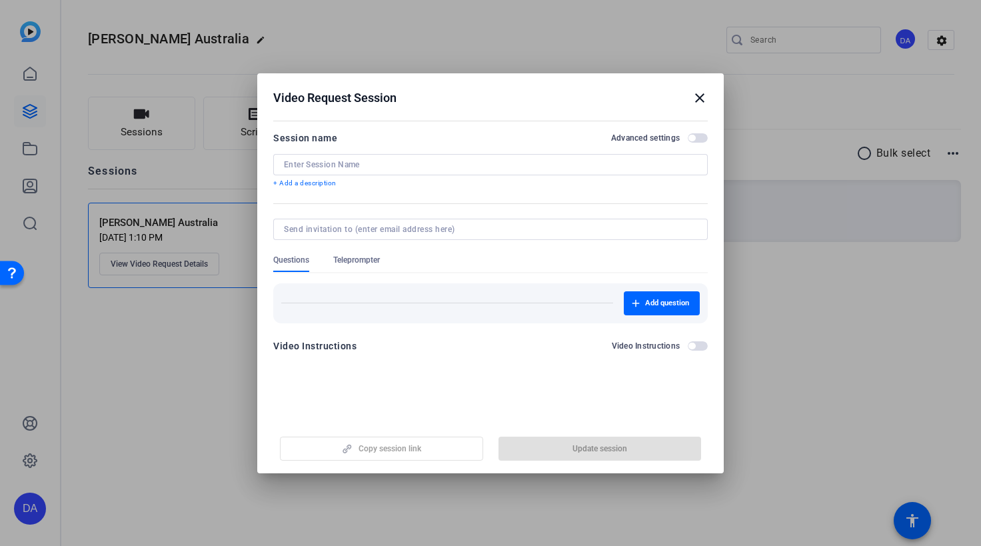
type input "[PERSON_NAME] Australia"
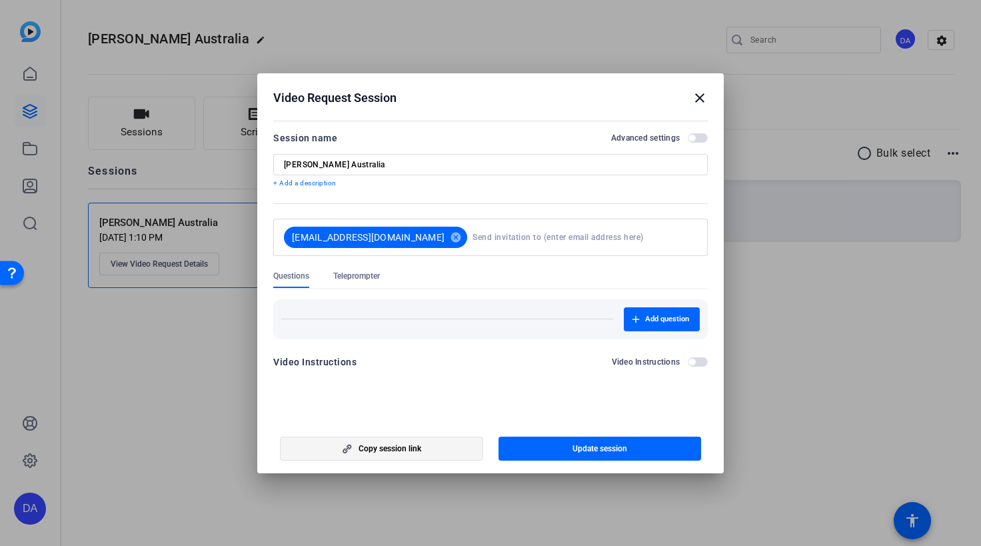
click at [417, 443] on span "button" at bounding box center [382, 449] width 202 height 32
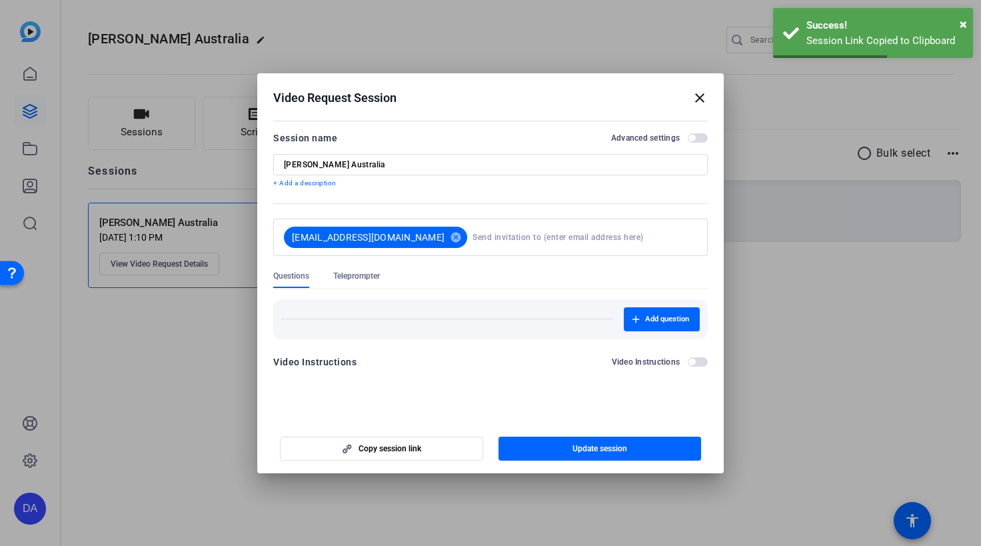
click at [690, 94] on div "Video Request Session close" at bounding box center [490, 98] width 435 height 16
click at [683, 96] on div "Video Request Session close" at bounding box center [490, 98] width 435 height 16
click at [698, 97] on mat-icon "close" at bounding box center [700, 98] width 16 height 16
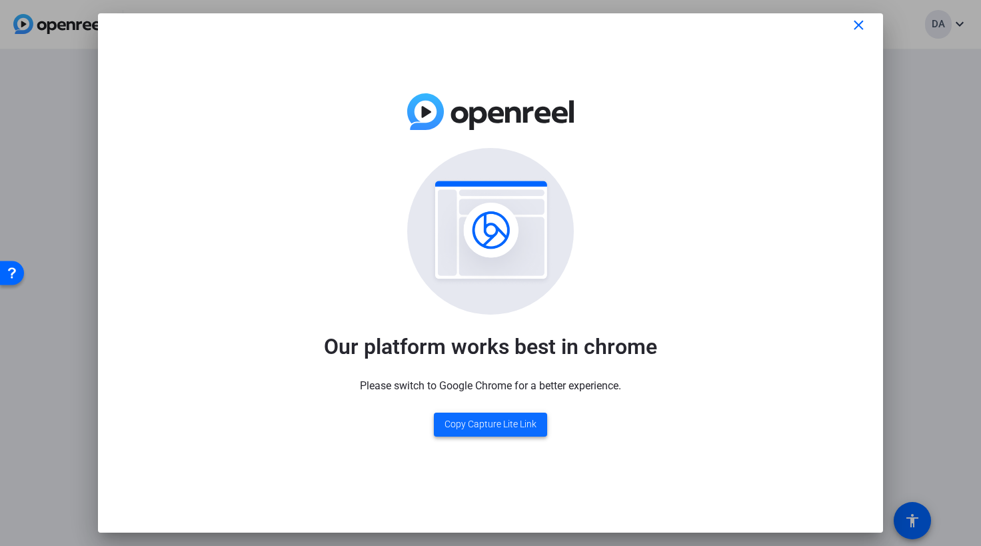
click at [496, 421] on span "Copy Capture Lite Link" at bounding box center [491, 424] width 92 height 14
click at [850, 21] on span at bounding box center [862, 25] width 43 height 32
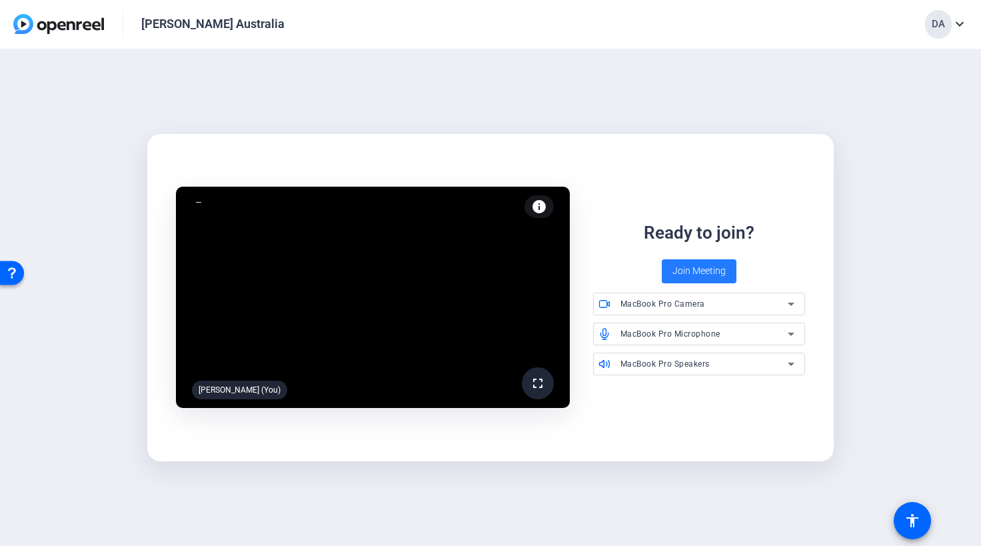
click at [688, 262] on span at bounding box center [699, 271] width 75 height 32
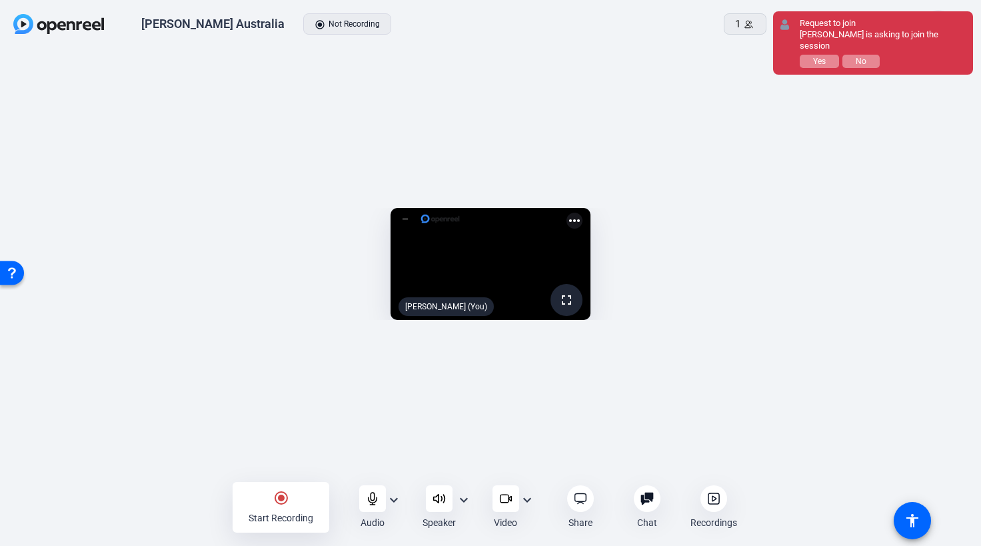
click at [809, 41] on div "Request to join David is asking to join the session Yes No" at bounding box center [883, 43] width 167 height 50
click at [804, 55] on button "Yes" at bounding box center [819, 61] width 39 height 13
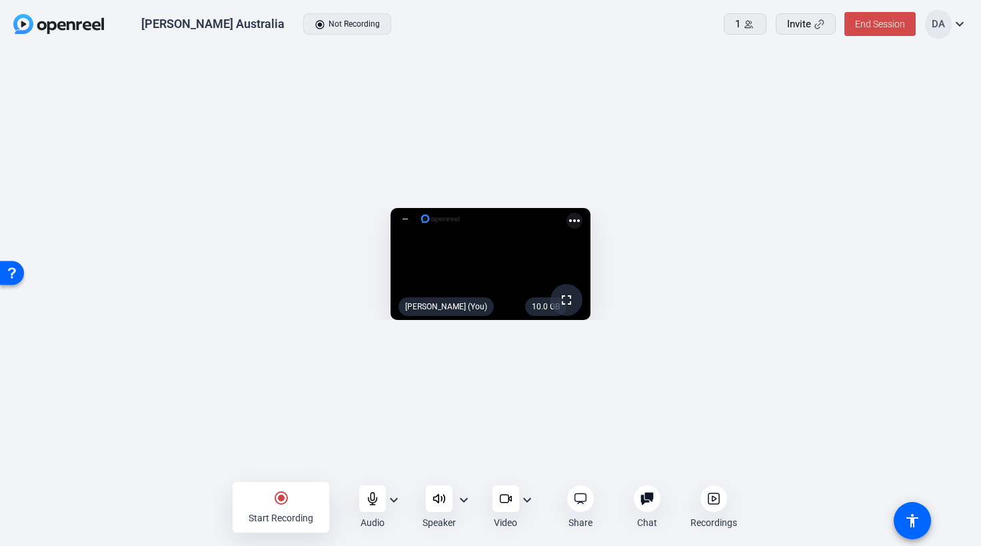
click at [883, 23] on span "End Session" at bounding box center [880, 24] width 50 height 11
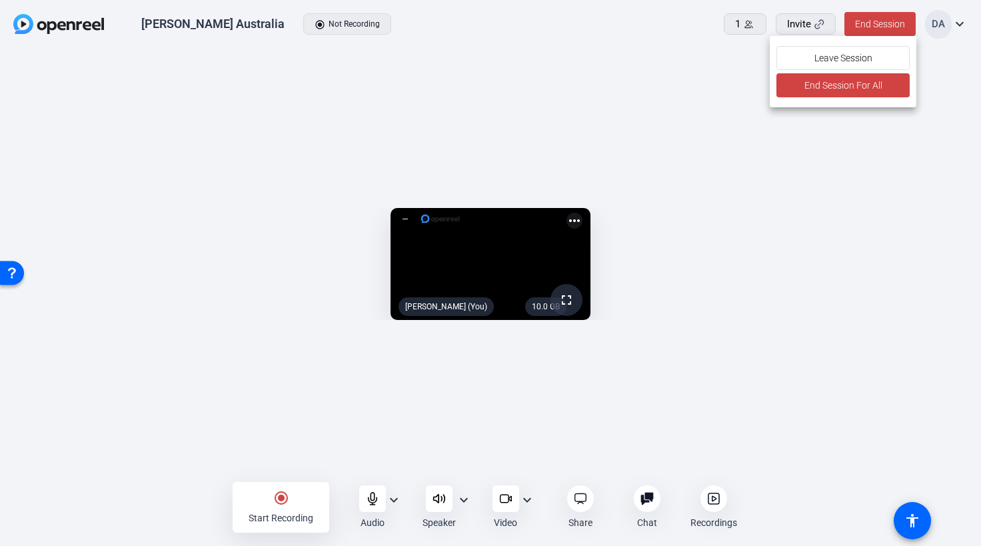
click at [693, 423] on div at bounding box center [490, 273] width 981 height 546
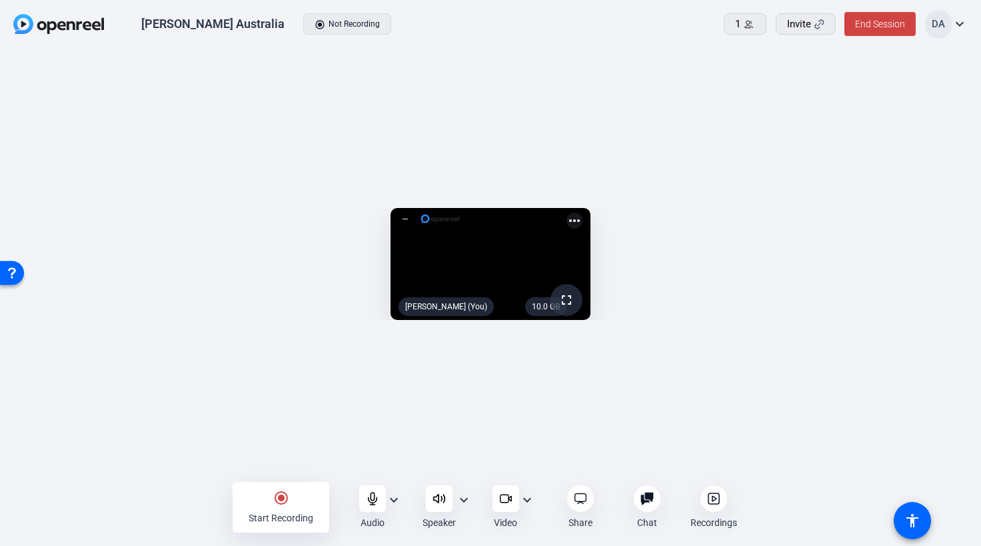
click at [291, 491] on div "radio_button_checked Start Recording" at bounding box center [281, 507] width 97 height 51
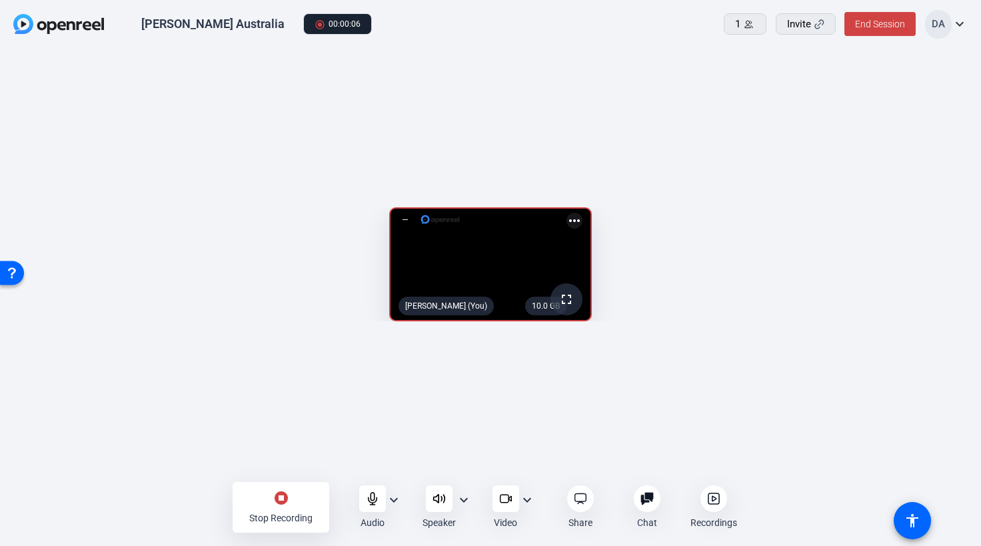
click at [273, 504] on div "stop_circle Stop Recording" at bounding box center [281, 507] width 97 height 51
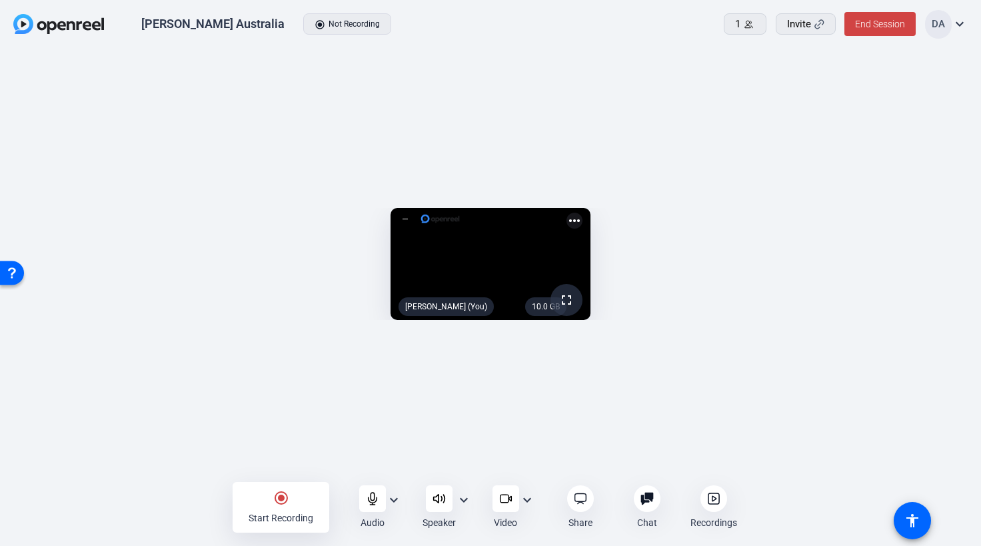
click at [709, 491] on div at bounding box center [714, 498] width 27 height 27
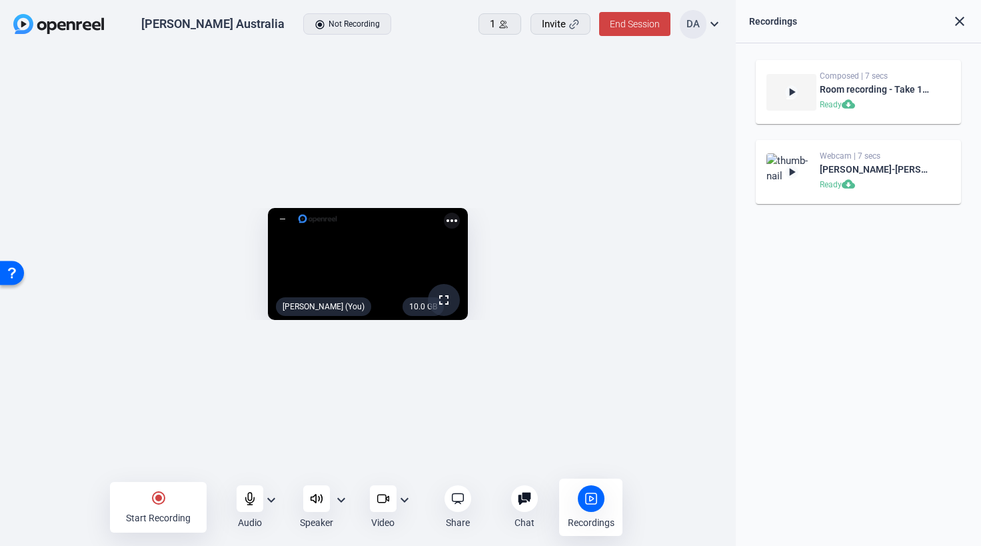
click at [791, 166] on mat-icon "play_arrow" at bounding box center [791, 171] width 13 height 13
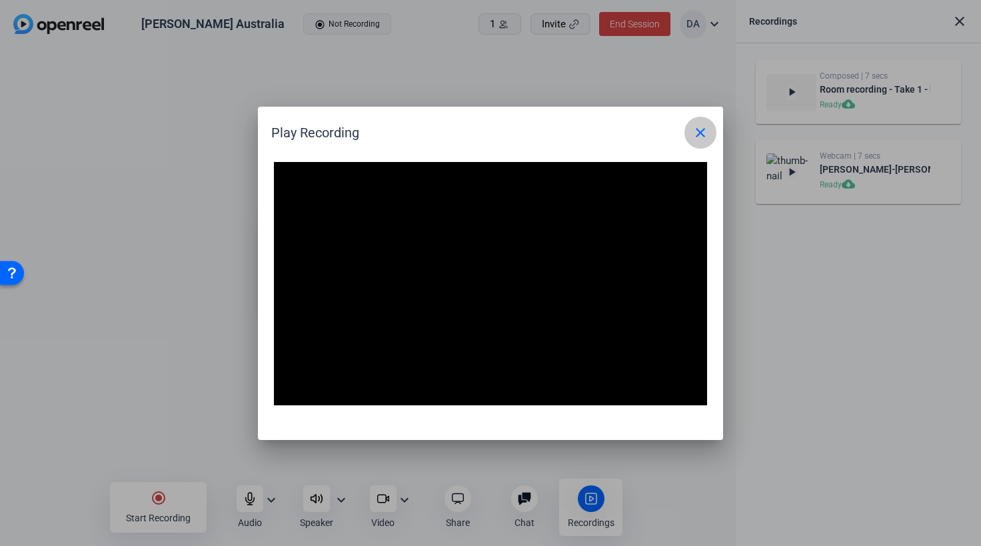
click at [691, 127] on span at bounding box center [701, 133] width 32 height 32
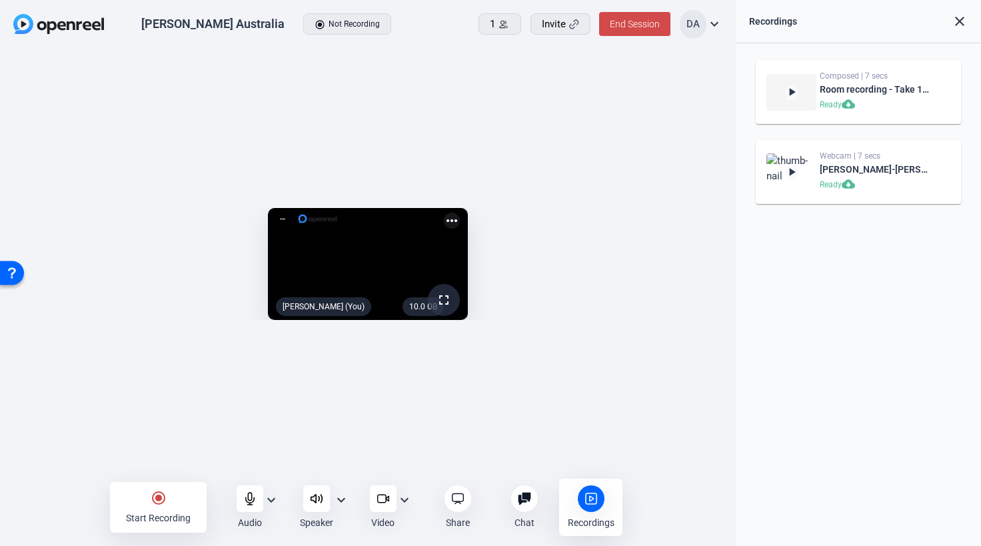
click at [645, 17] on span at bounding box center [634, 24] width 71 height 32
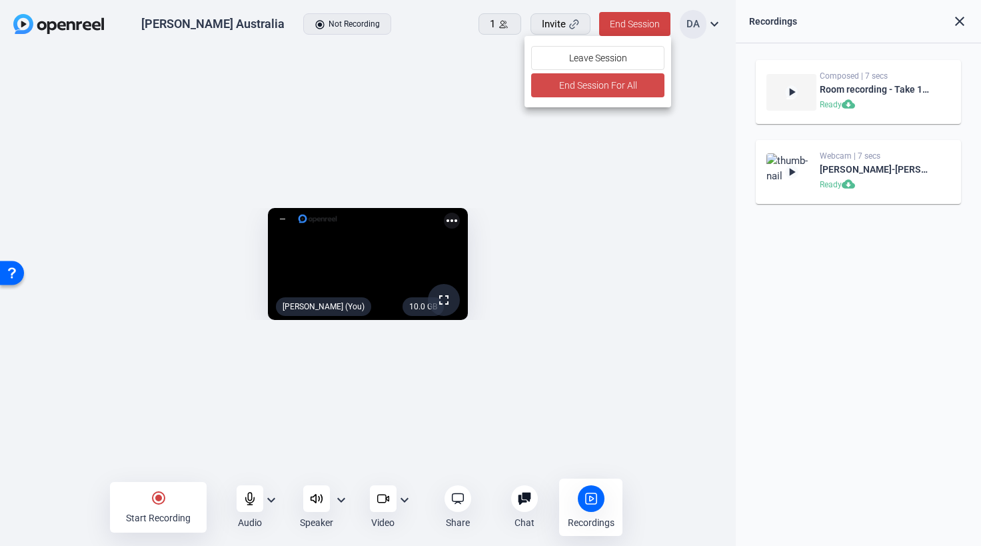
click at [627, 91] on span "End Session For All" at bounding box center [598, 85] width 78 height 16
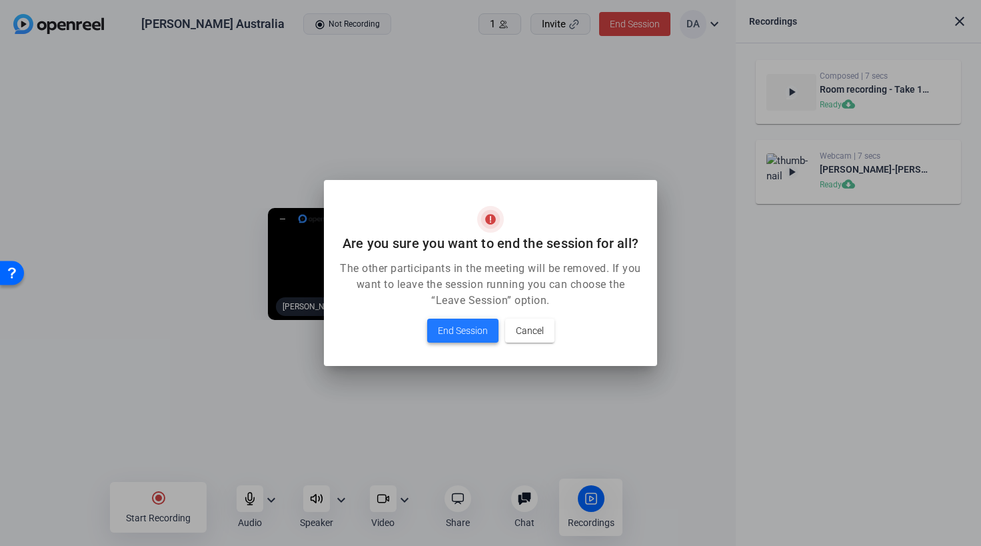
click at [469, 329] on span "End Session" at bounding box center [463, 331] width 50 height 16
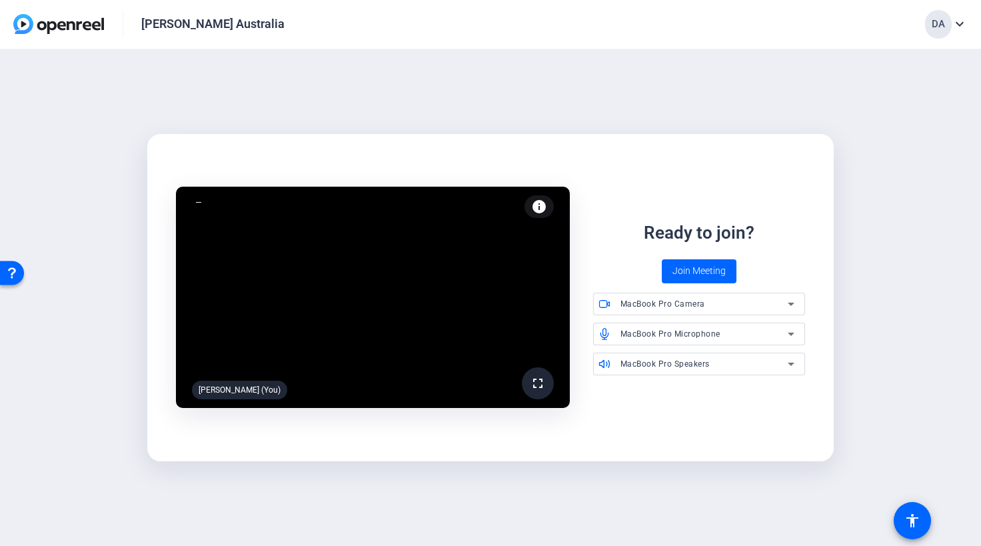
click at [959, 16] on div "DA expand_more" at bounding box center [946, 24] width 43 height 29
click at [952, 18] on div at bounding box center [490, 273] width 981 height 546
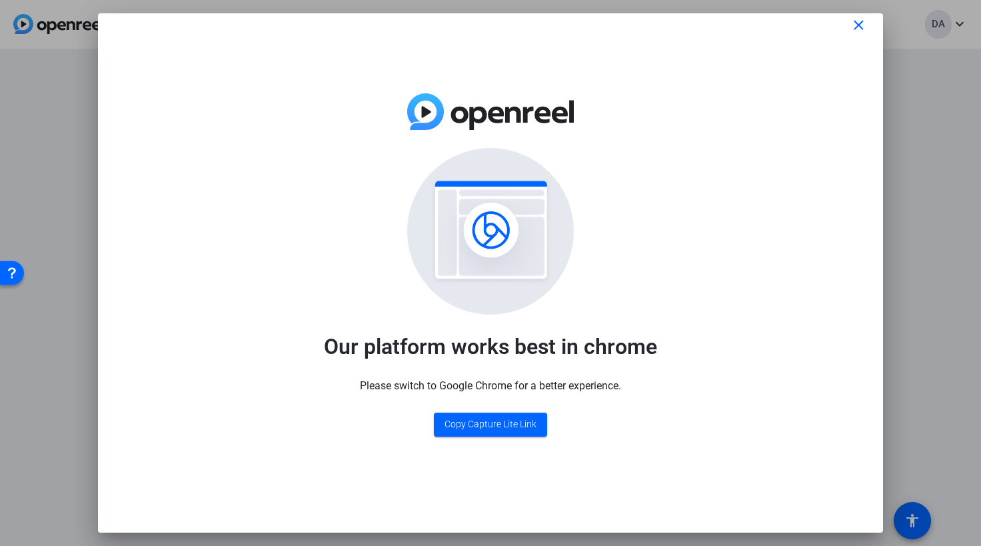
drag, startPoint x: 859, startPoint y: 21, endPoint x: 849, endPoint y: 94, distance: 73.3
click at [859, 21] on mat-icon "close" at bounding box center [859, 25] width 17 height 17
